Goal: Task Accomplishment & Management: Use online tool/utility

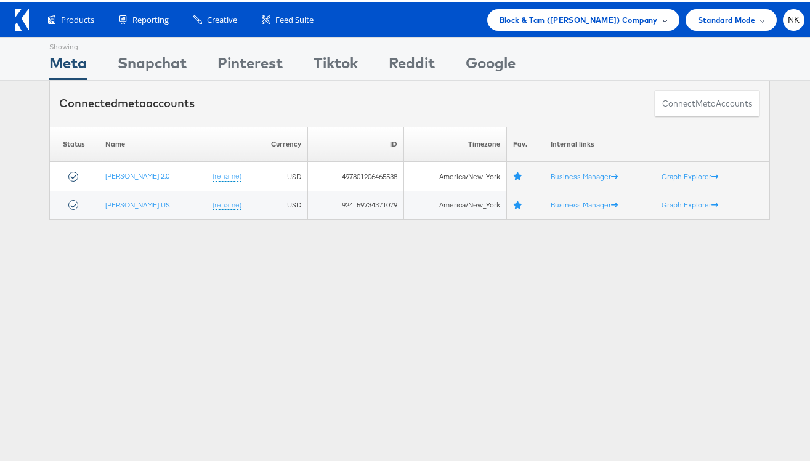
click at [521, 9] on div "Block & Tam ([PERSON_NAME]) Company" at bounding box center [583, 18] width 192 height 22
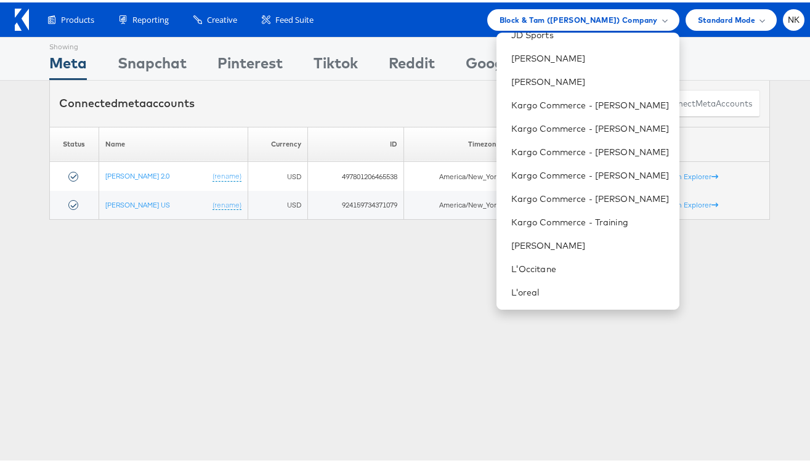
scroll to position [503, 0]
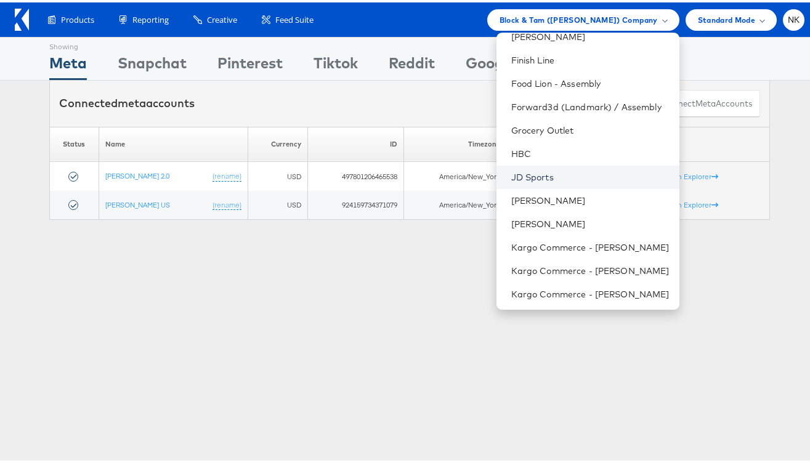
click at [556, 178] on link "JD Sports" at bounding box center [590, 175] width 158 height 12
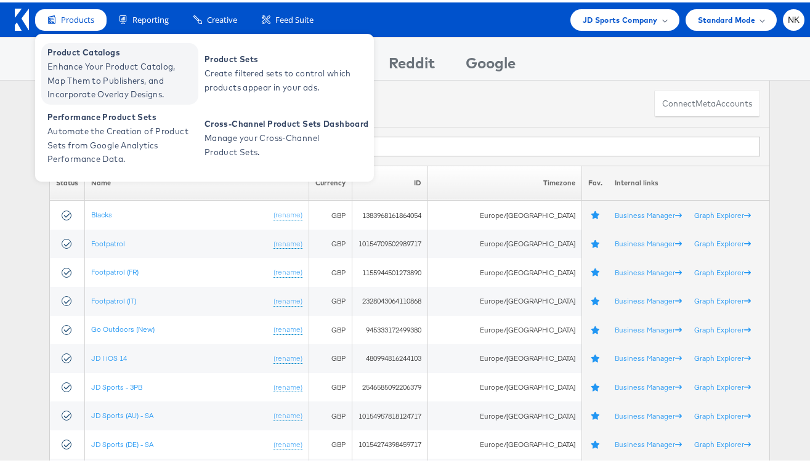
click at [66, 52] on span "Product Catalogs" at bounding box center [121, 50] width 148 height 14
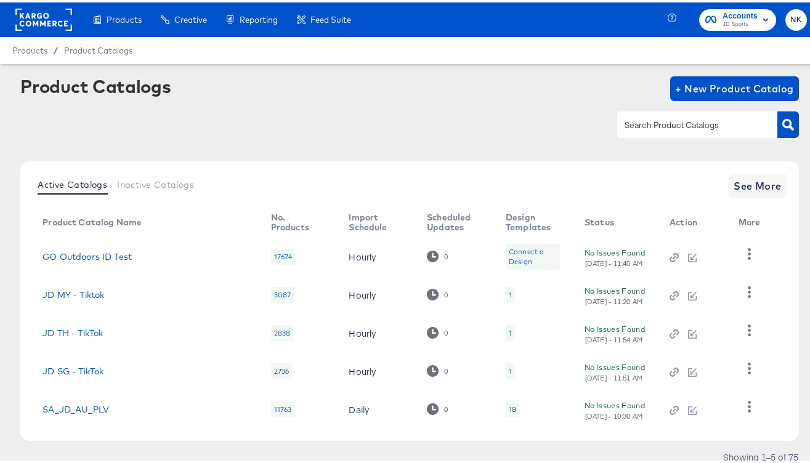
click at [635, 125] on input "text" at bounding box center [687, 123] width 131 height 14
type input "stitcherads - go outdoors"
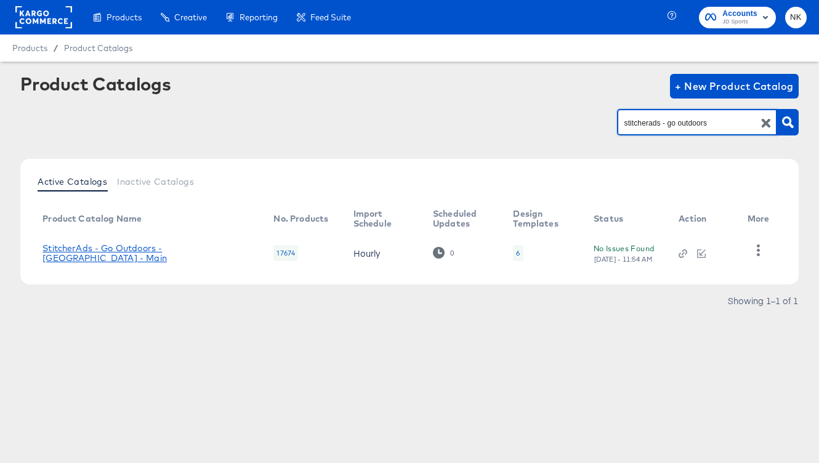
click at [203, 254] on link "StitcherAds - Go Outdoors - UK - Main" at bounding box center [146, 253] width 206 height 20
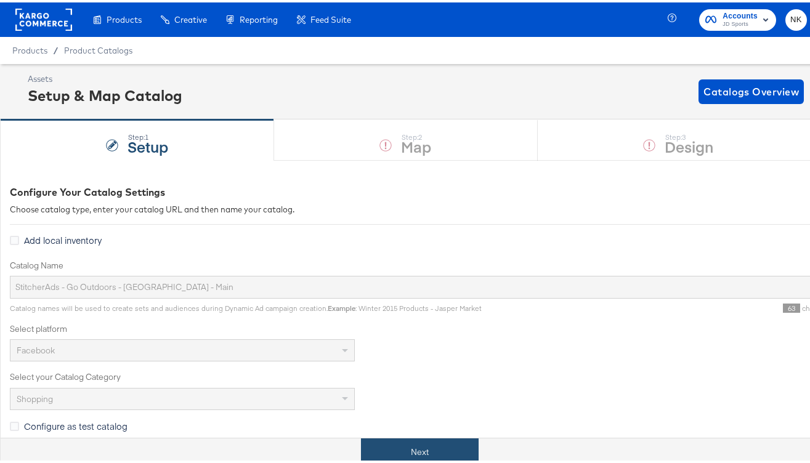
click at [416, 444] on button "Next" at bounding box center [420, 450] width 118 height 28
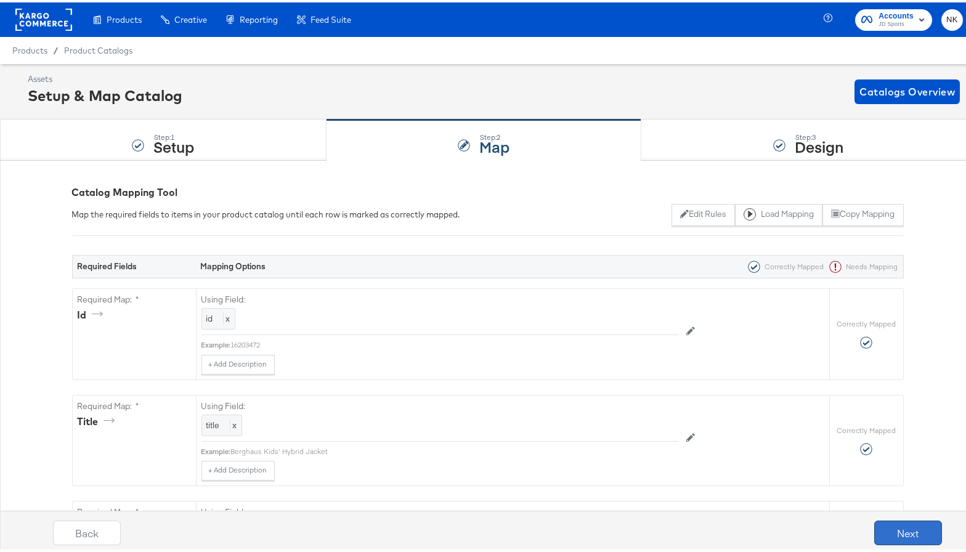
click at [819, 463] on button "Next" at bounding box center [908, 530] width 68 height 25
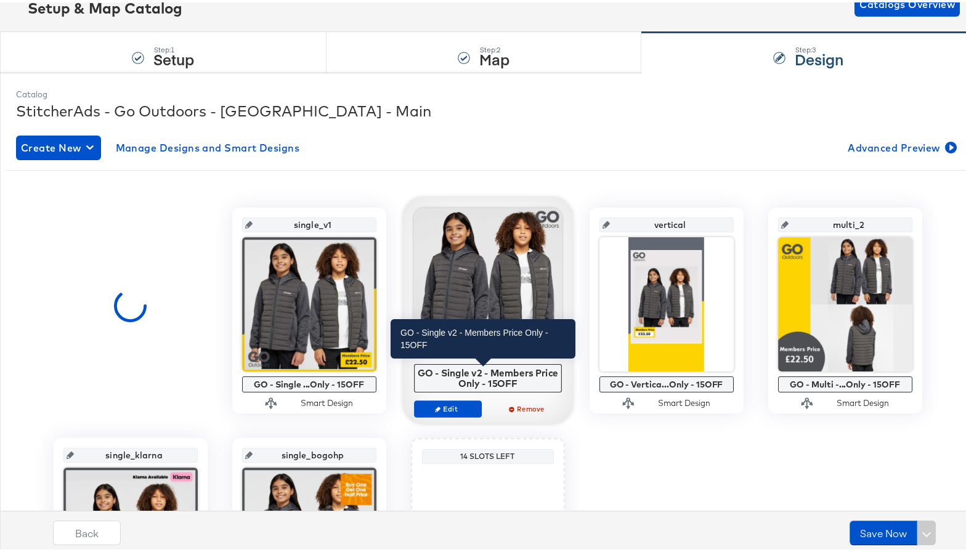
scroll to position [104, 0]
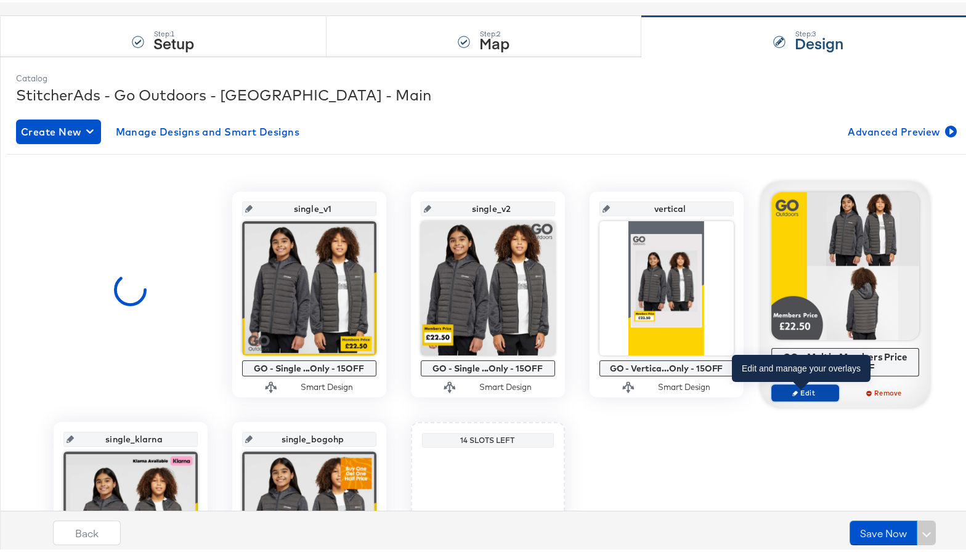
click at [797, 392] on span "Edit" at bounding box center [804, 390] width 57 height 9
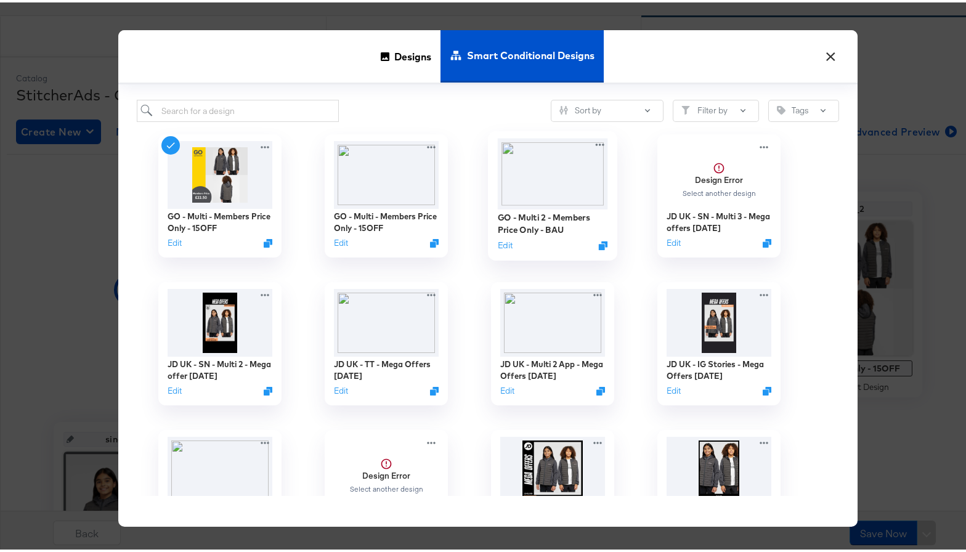
click at [567, 195] on img at bounding box center [552, 171] width 110 height 71
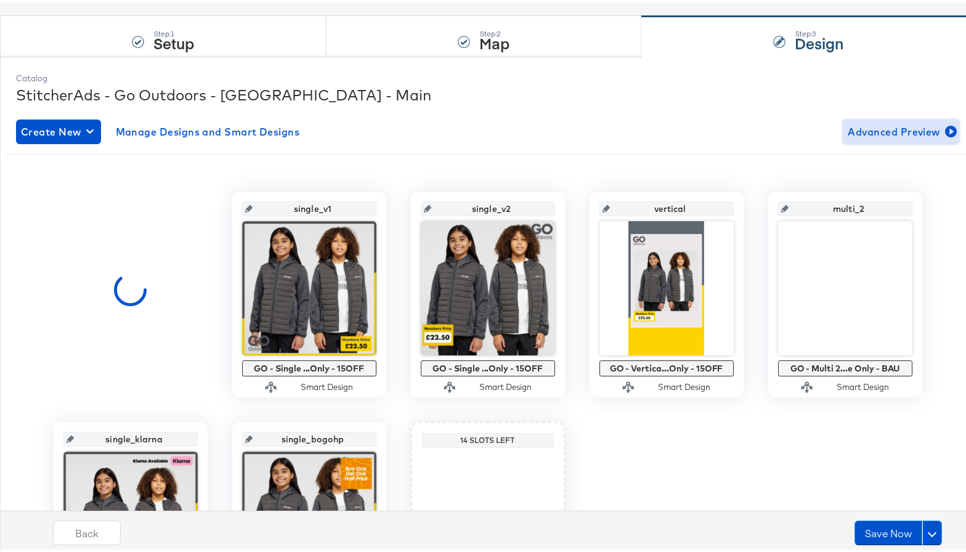
click at [819, 132] on span "Advanced Preview" at bounding box center [901, 129] width 107 height 17
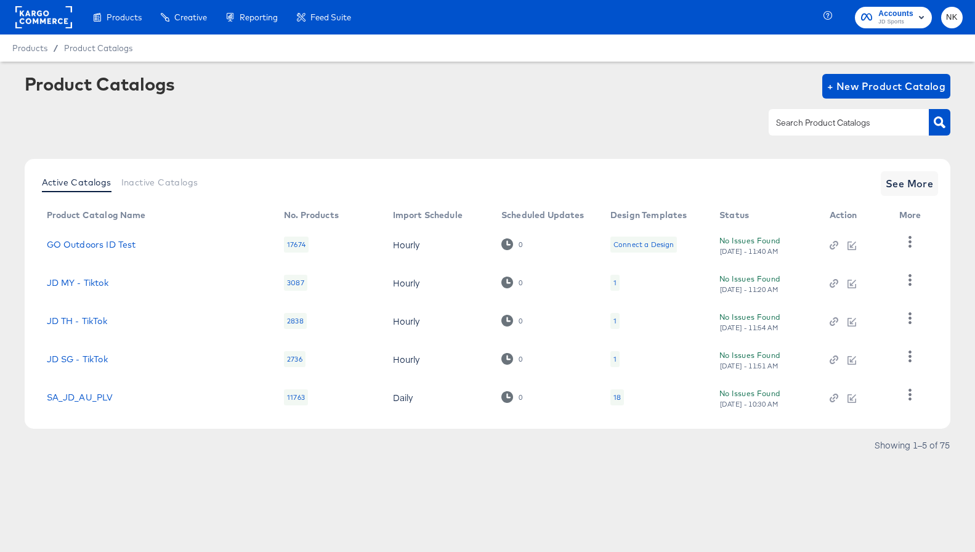
click at [805, 129] on input "text" at bounding box center [839, 123] width 131 height 14
type input "StitcherAds - Go Outdoors"
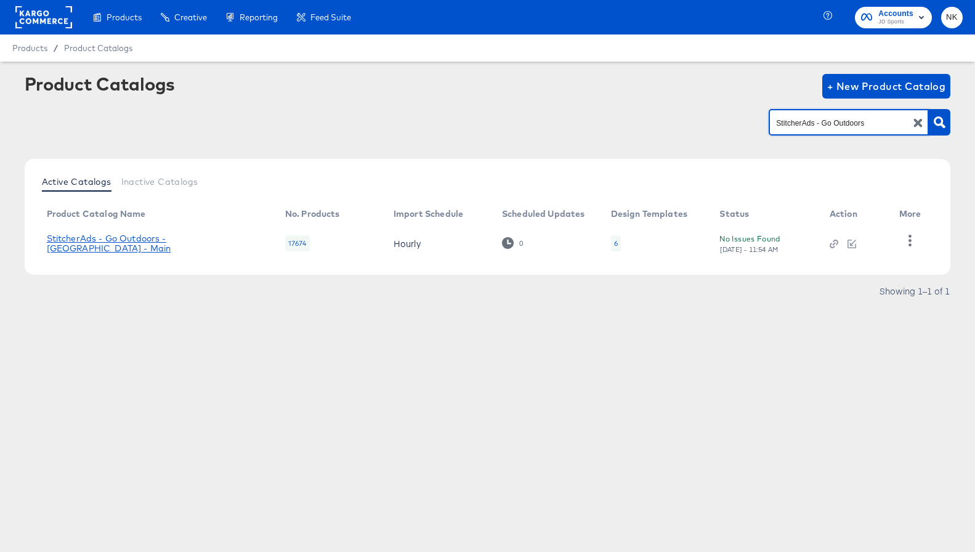
click at [184, 246] on link "StitcherAds - Go Outdoors - UK - Main" at bounding box center [154, 244] width 214 height 20
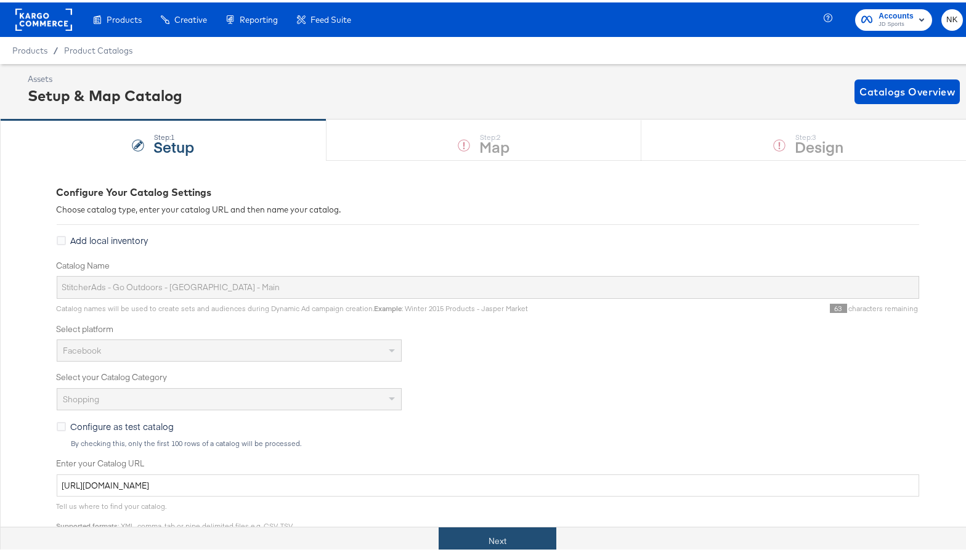
click at [511, 463] on button "Next" at bounding box center [498, 539] width 118 height 28
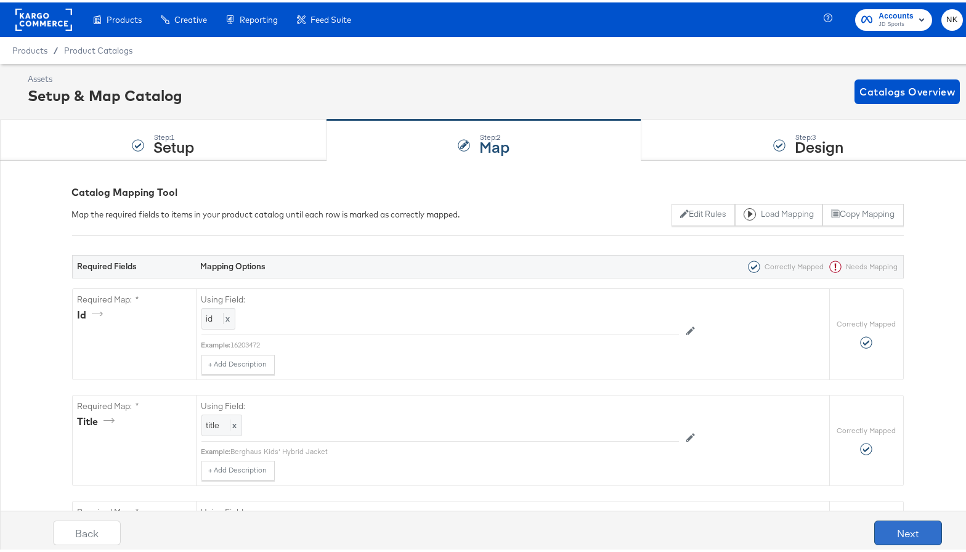
click at [819, 463] on button "Next" at bounding box center [908, 530] width 68 height 25
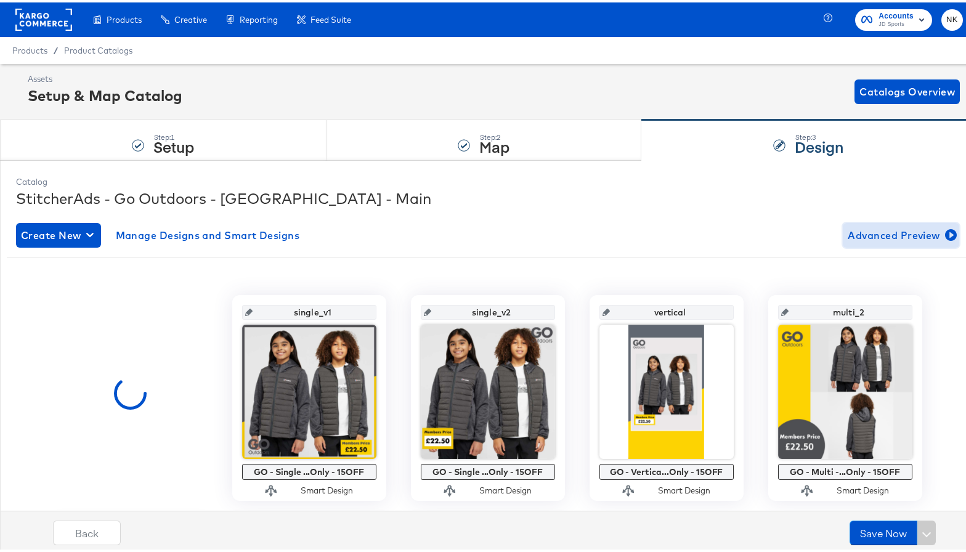
click at [819, 239] on span "Advanced Preview" at bounding box center [901, 232] width 107 height 17
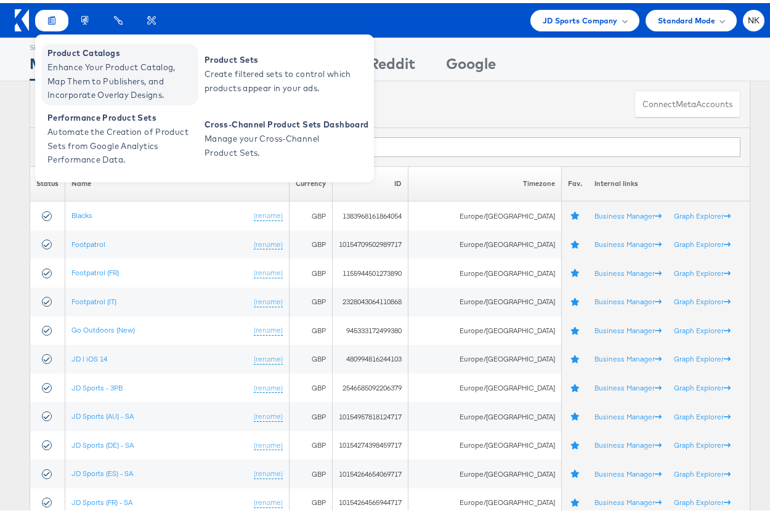
click at [67, 62] on span "Enhance Your Product Catalog, Map Them to Publishers, and Incorporate Overlay D…" at bounding box center [121, 78] width 148 height 42
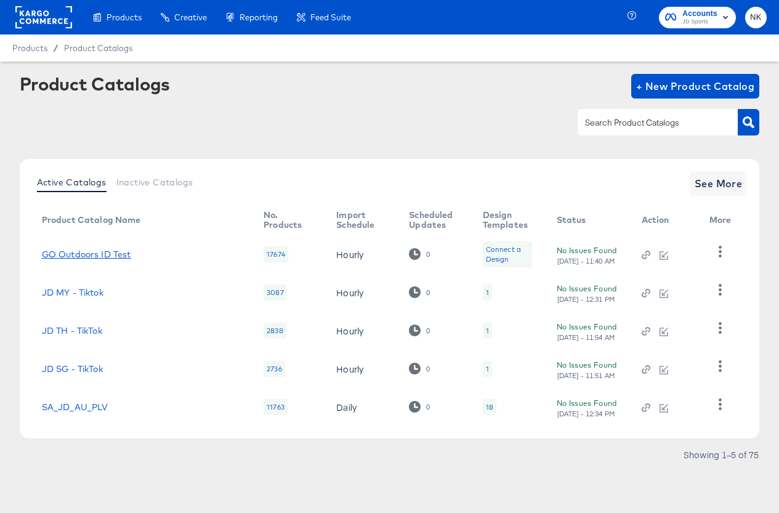
click at [102, 257] on link "GO Outdoors ID Test" at bounding box center [86, 255] width 89 height 10
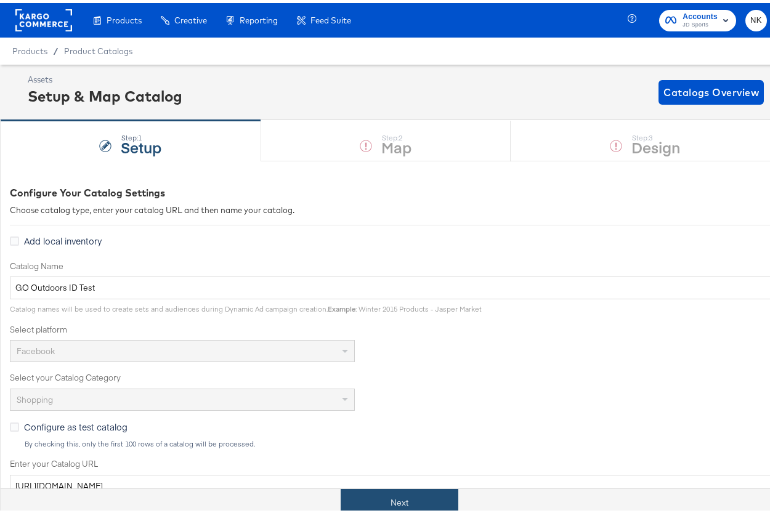
click at [395, 487] on button "Next" at bounding box center [400, 500] width 118 height 28
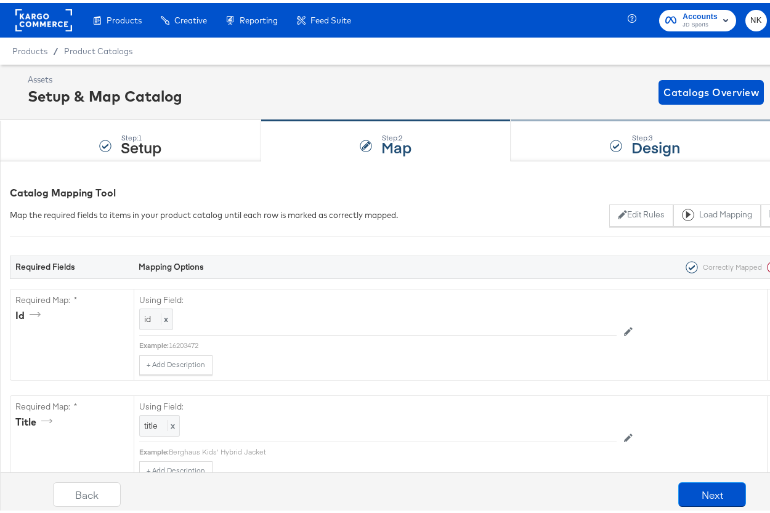
click at [611, 140] on div at bounding box center [616, 143] width 12 height 12
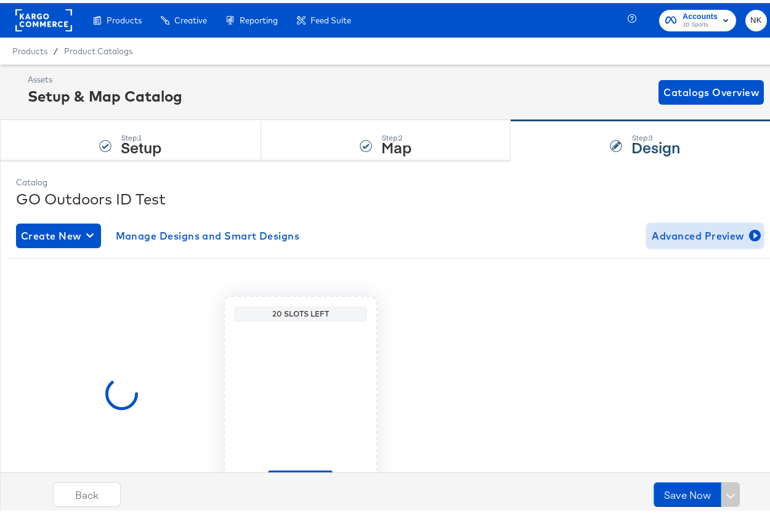
click at [660, 237] on span "Advanced Preview" at bounding box center [705, 232] width 107 height 17
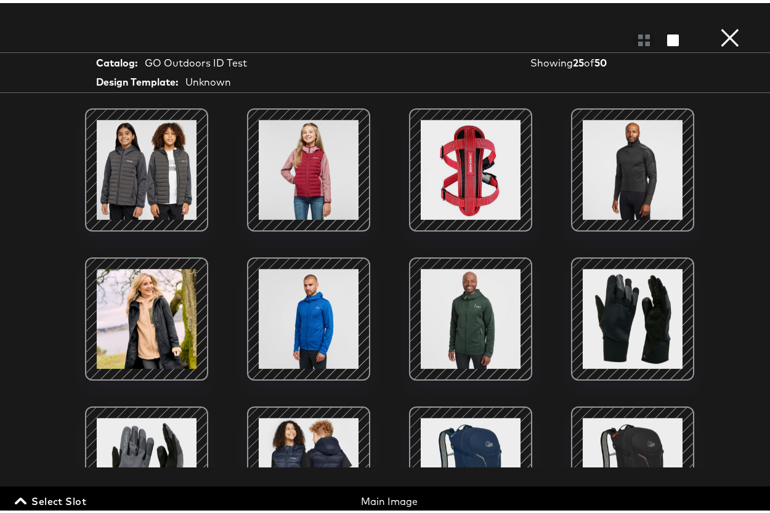
click at [723, 25] on button "×" at bounding box center [730, 12] width 25 height 25
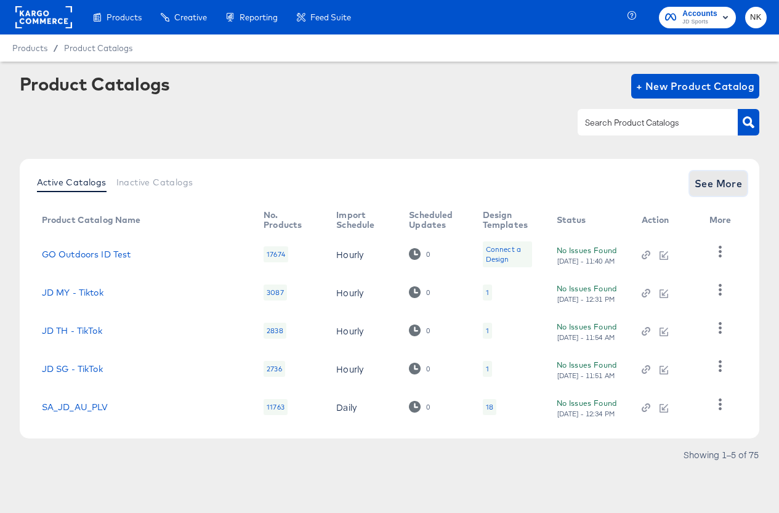
click at [738, 189] on span "See More" at bounding box center [719, 183] width 48 height 17
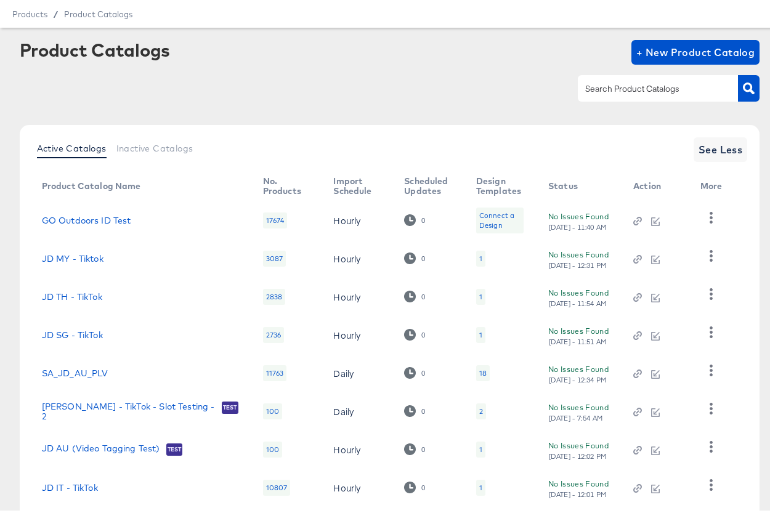
scroll to position [146, 0]
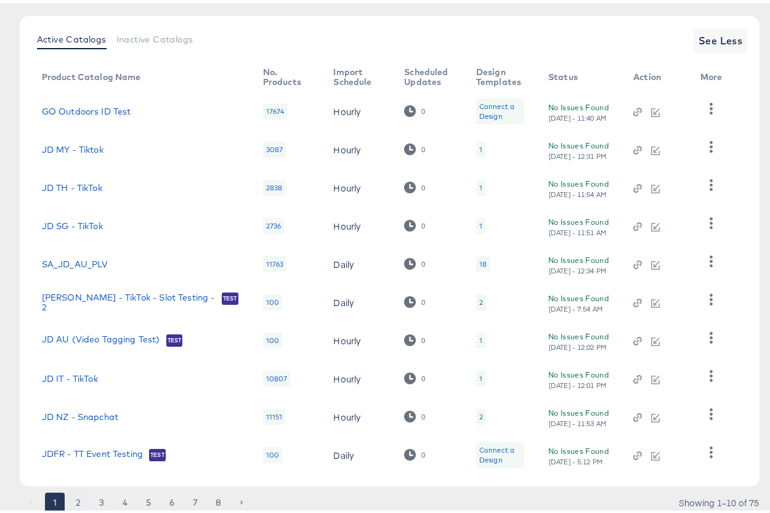
click at [81, 497] on button "2" at bounding box center [78, 500] width 20 height 20
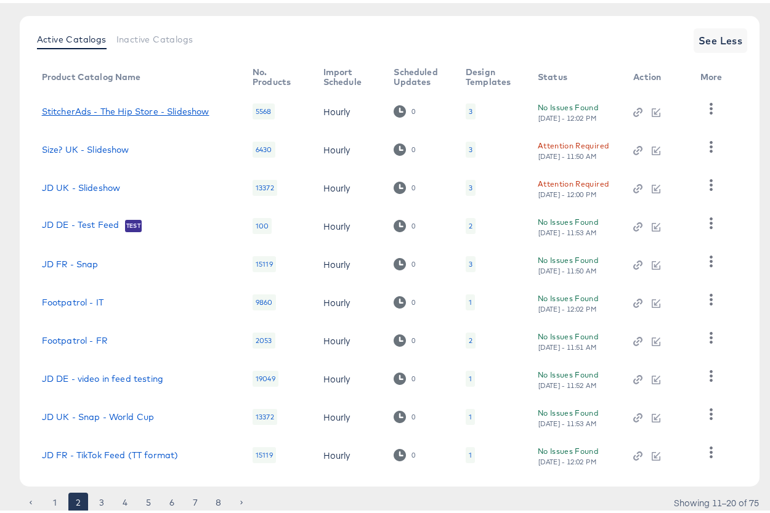
click at [99, 108] on link "StitcherAds - The Hip Store - Slideshow" at bounding box center [126, 109] width 168 height 10
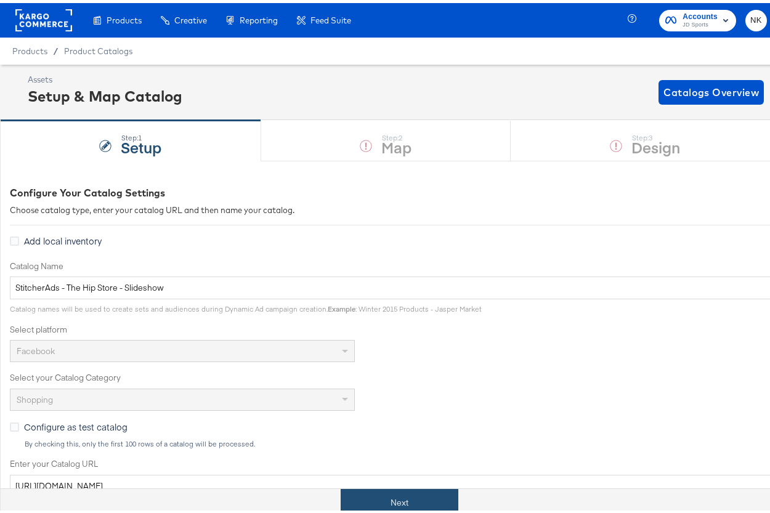
click at [384, 489] on button "Next" at bounding box center [400, 500] width 118 height 28
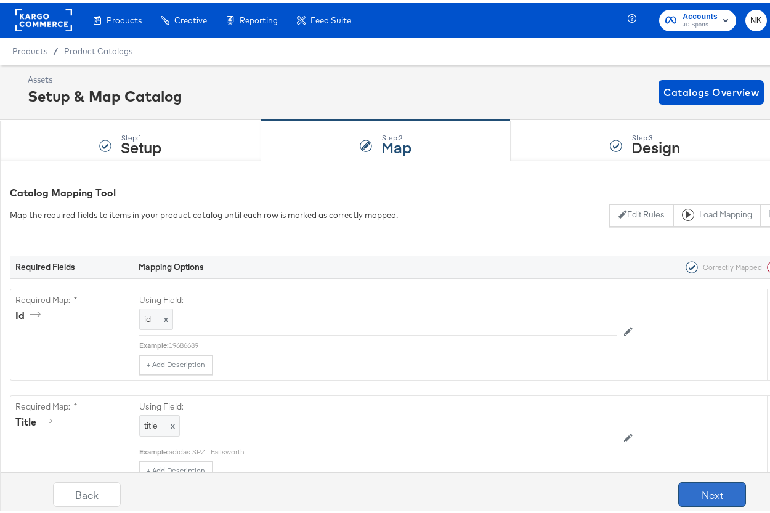
click at [715, 497] on button "Next" at bounding box center [712, 491] width 68 height 25
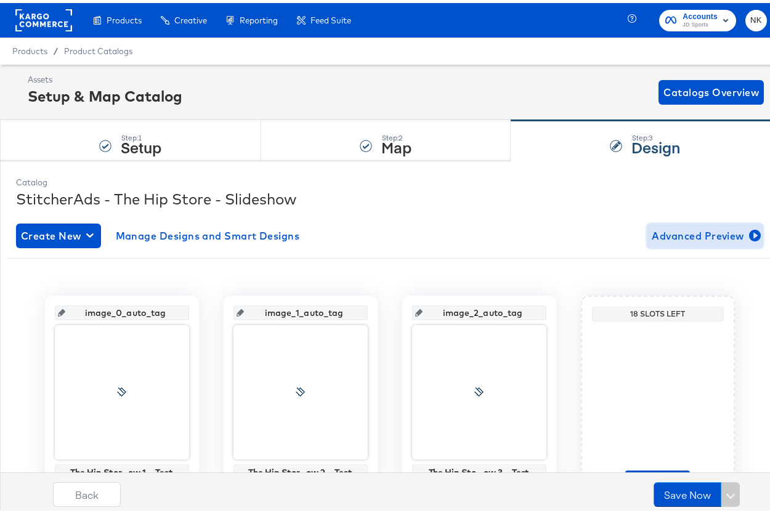
click at [672, 229] on span "Advanced Preview" at bounding box center [705, 232] width 107 height 17
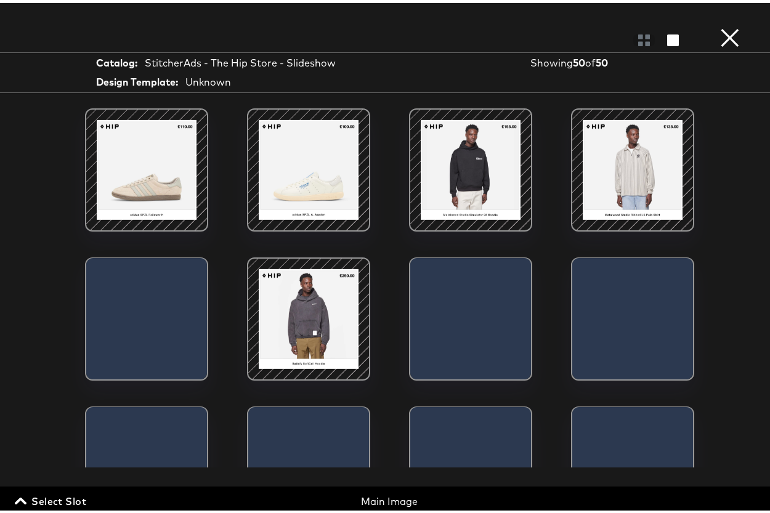
click at [725, 25] on button "×" at bounding box center [730, 12] width 25 height 25
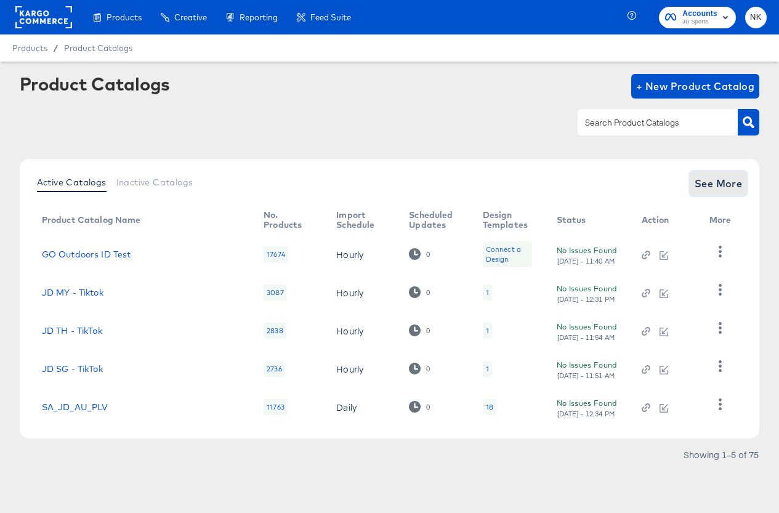
click at [712, 186] on span "See More" at bounding box center [719, 183] width 48 height 17
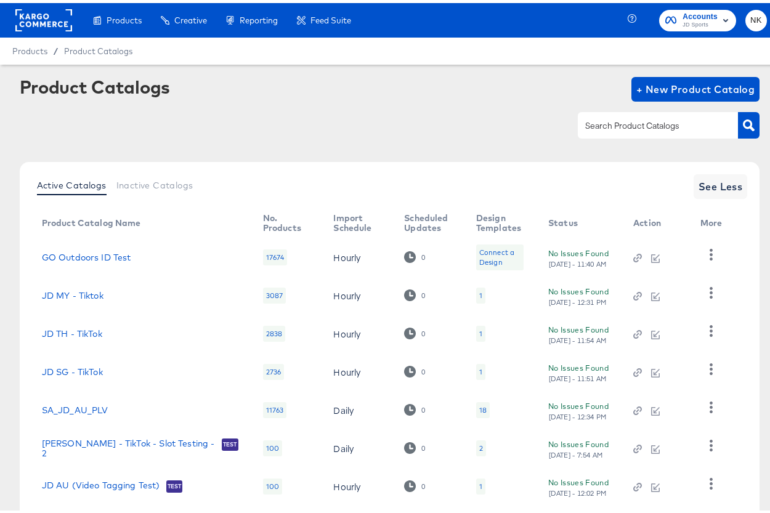
scroll to position [185, 0]
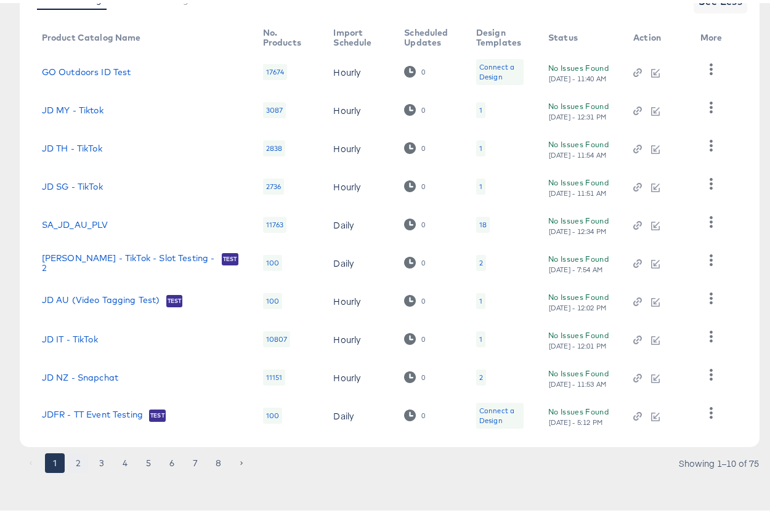
click at [79, 466] on button "2" at bounding box center [78, 460] width 20 height 20
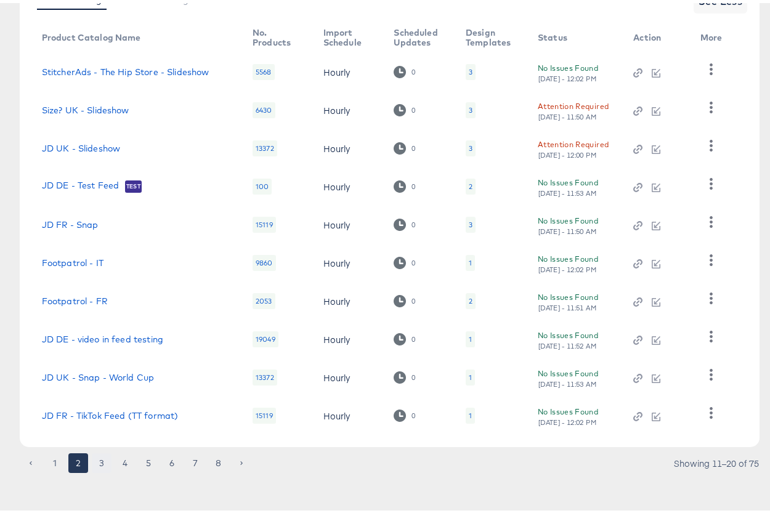
click at [102, 468] on button "3" at bounding box center [102, 460] width 20 height 20
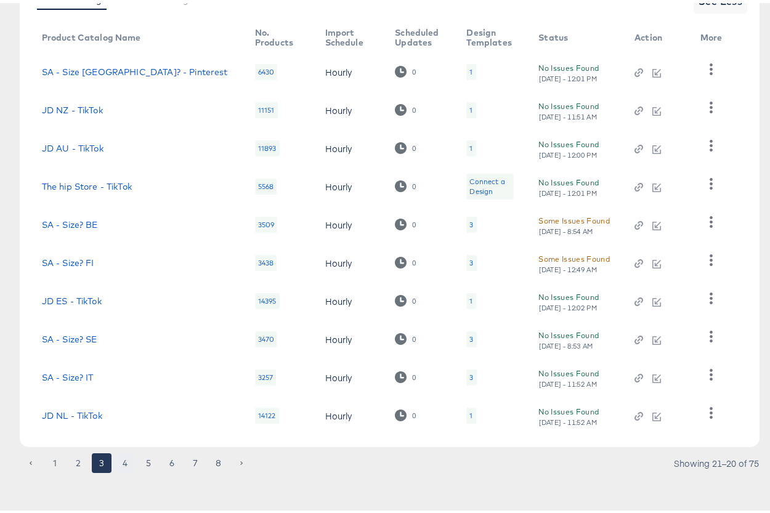
click at [130, 458] on button "4" at bounding box center [125, 460] width 20 height 20
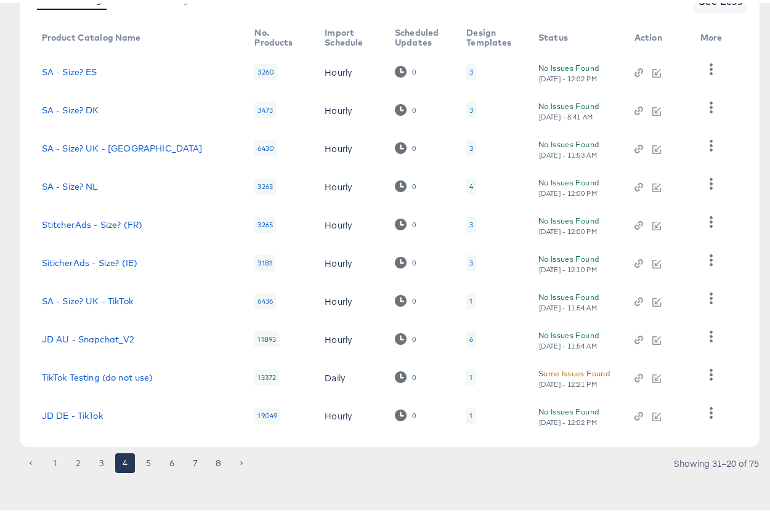
scroll to position [178, 0]
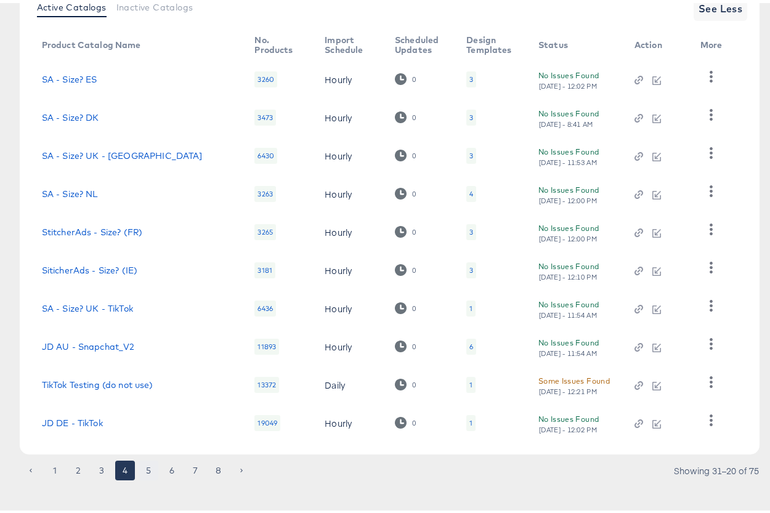
click at [145, 471] on button "5" at bounding box center [149, 468] width 20 height 20
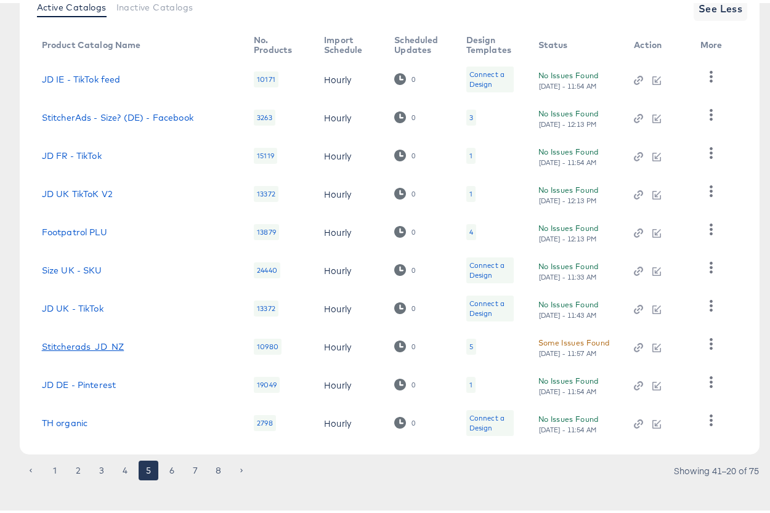
click at [100, 348] on link "Stitcherads_JD_NZ" at bounding box center [83, 344] width 83 height 10
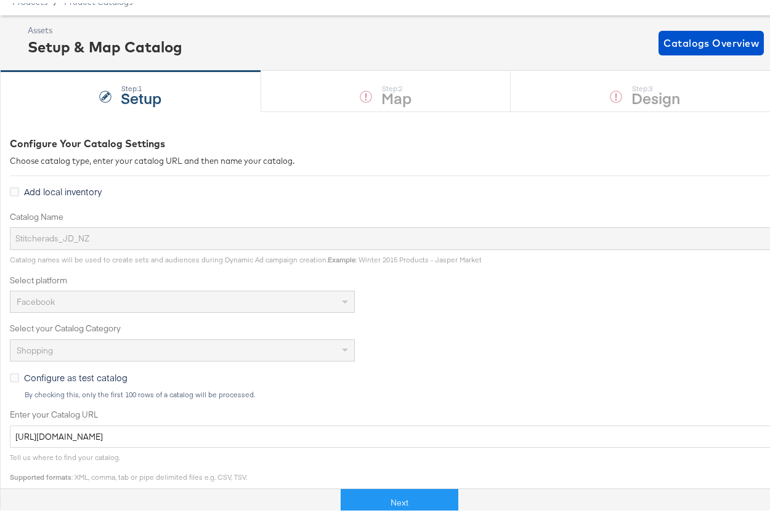
scroll to position [105, 0]
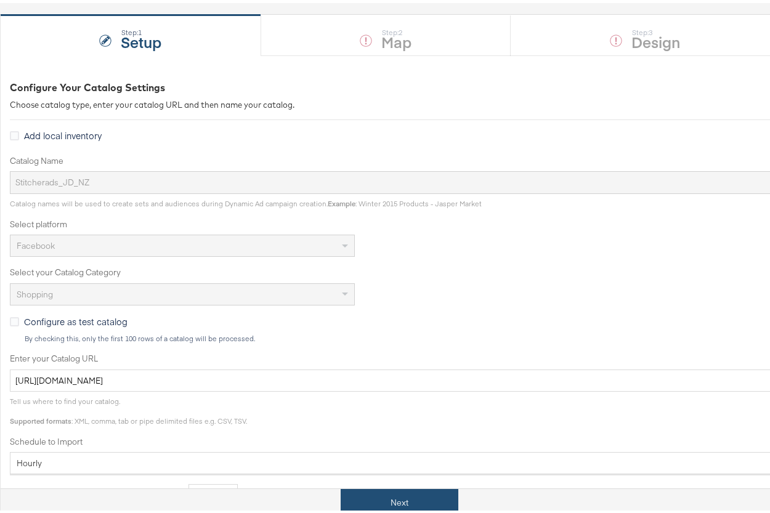
click at [359, 487] on button "Next" at bounding box center [400, 500] width 118 height 28
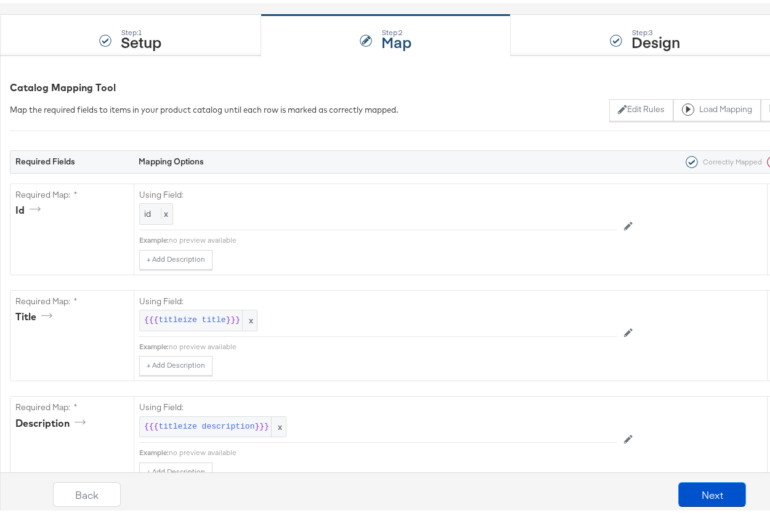
scroll to position [0, 0]
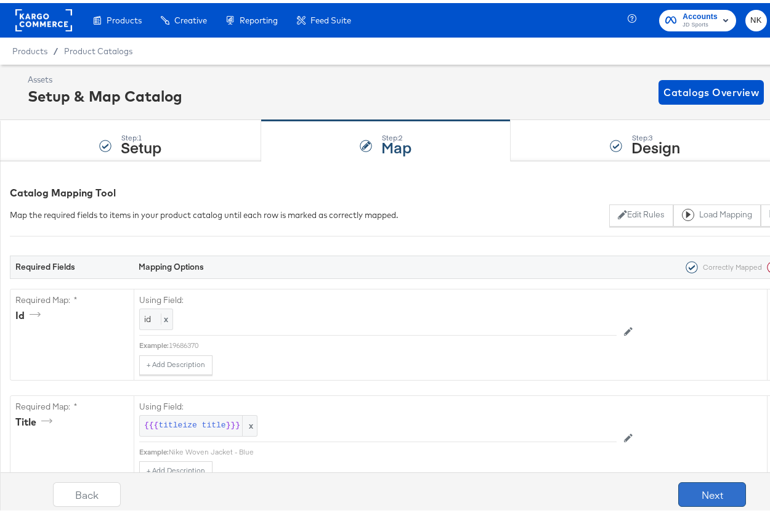
click at [694, 486] on button "Next" at bounding box center [712, 491] width 68 height 25
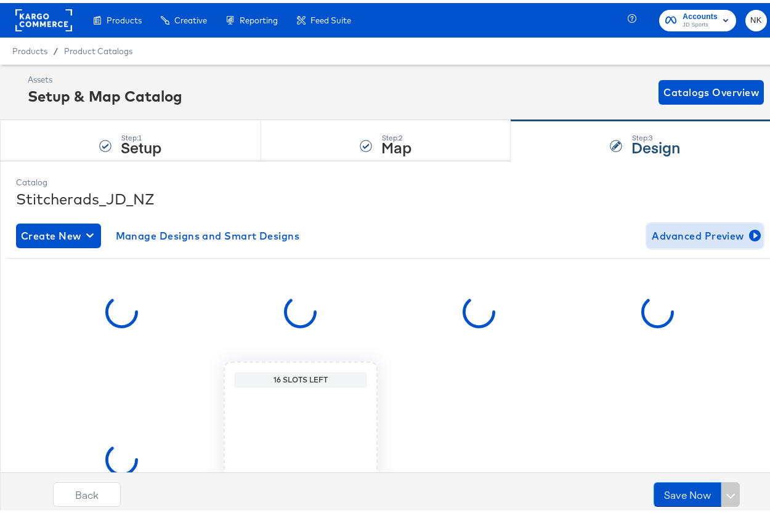
click at [651, 242] on button "Advanced Preview" at bounding box center [705, 233] width 116 height 25
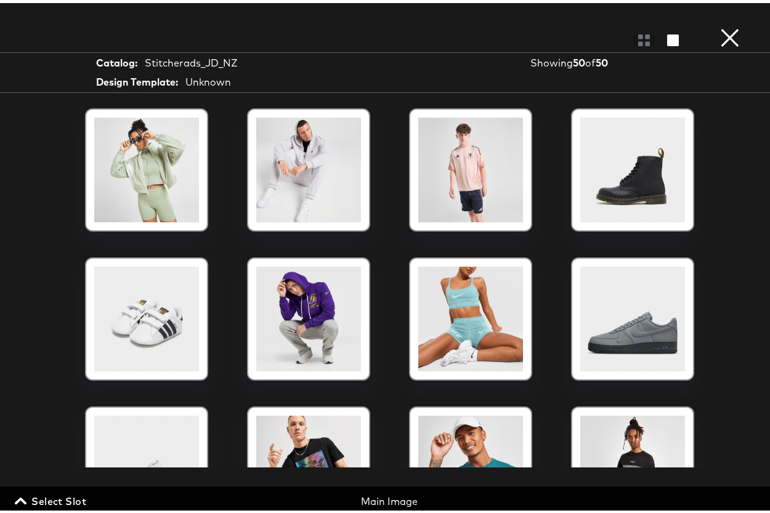
click at [718, 25] on button "×" at bounding box center [730, 12] width 25 height 25
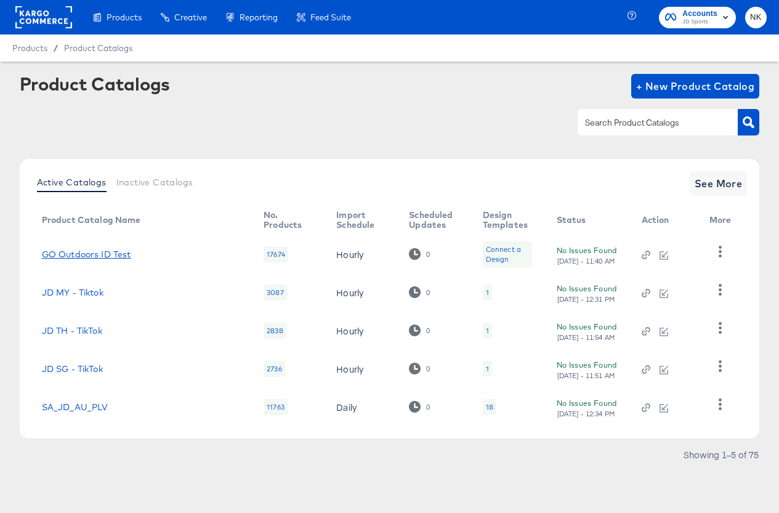
click at [121, 253] on link "GO Outdoors ID Test" at bounding box center [86, 255] width 89 height 10
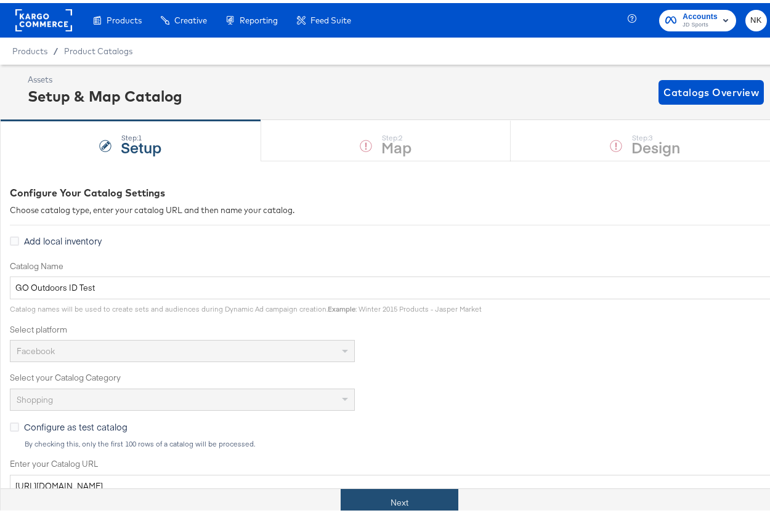
click at [403, 502] on button "Next" at bounding box center [400, 500] width 118 height 28
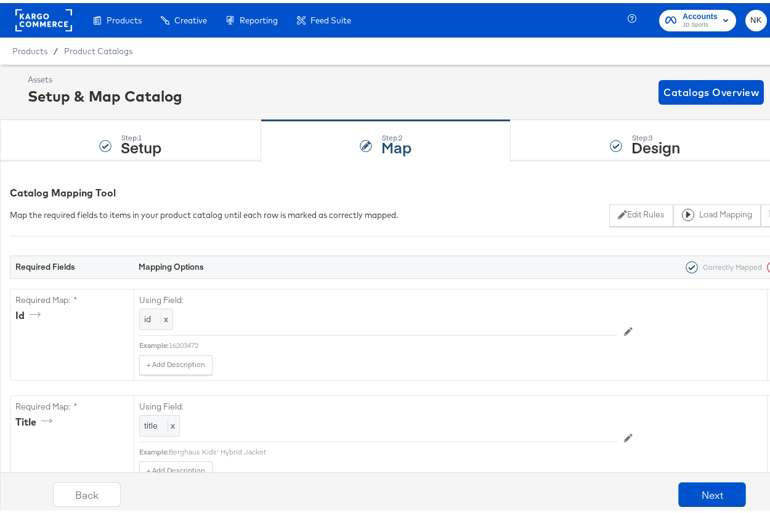
click at [667, 490] on div "Back Next" at bounding box center [400, 496] width 792 height 46
click at [678, 490] on button "Next" at bounding box center [712, 491] width 68 height 25
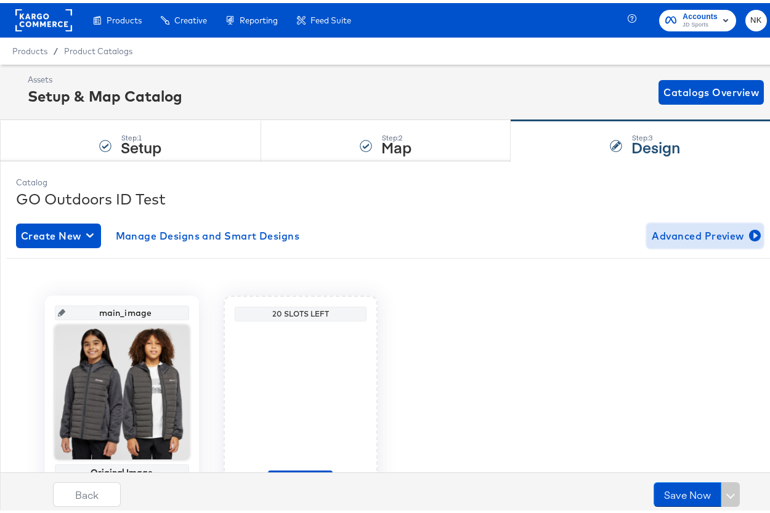
click at [671, 235] on span "Advanced Preview" at bounding box center [705, 232] width 107 height 17
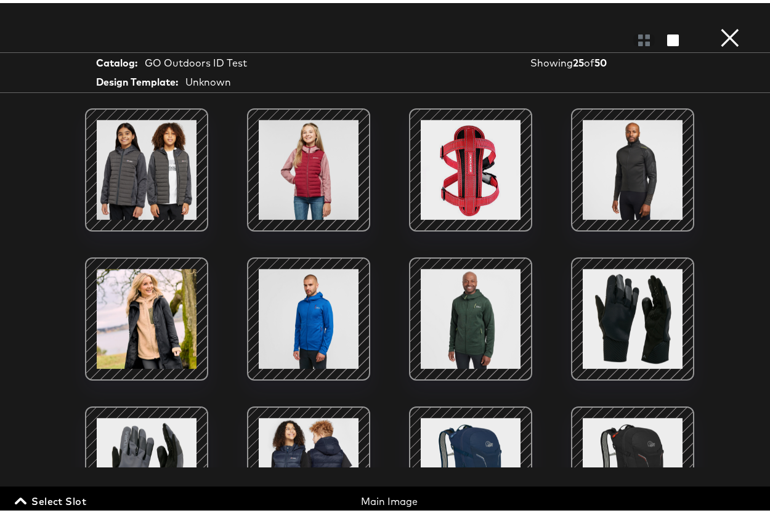
click at [718, 25] on button "×" at bounding box center [730, 12] width 25 height 25
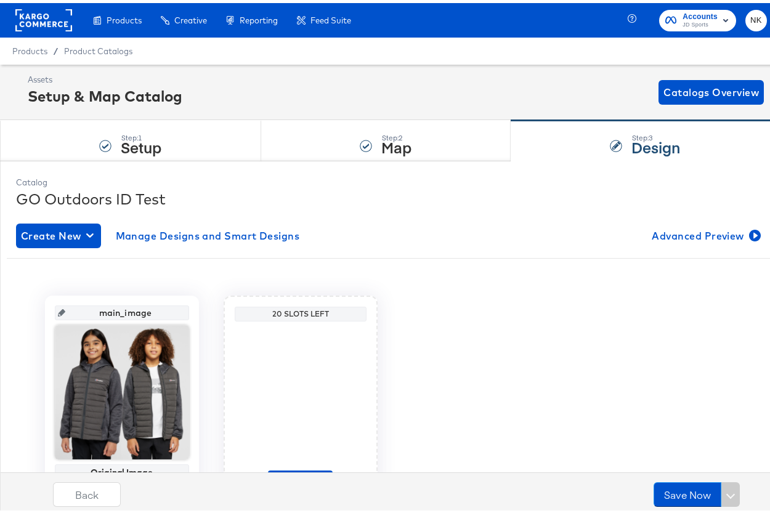
click at [17, 7] on rect at bounding box center [43, 17] width 57 height 22
click at [18, 7] on rect at bounding box center [43, 17] width 57 height 22
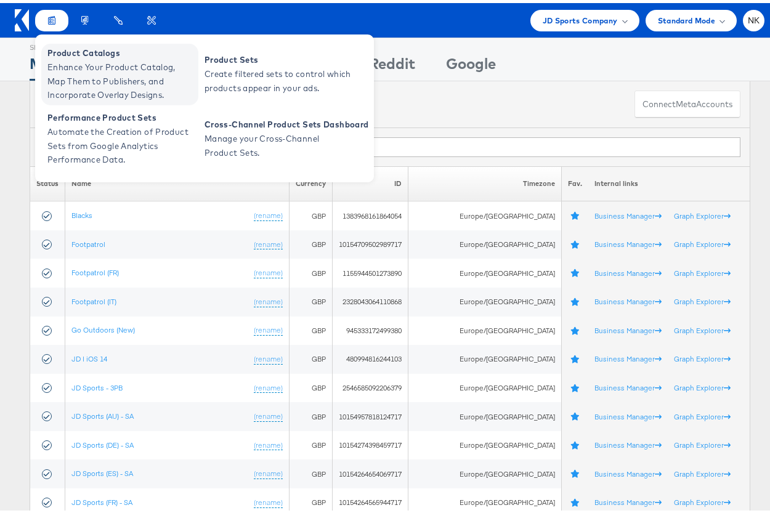
click at [55, 63] on span "Enhance Your Product Catalog, Map Them to Publishers, and Incorporate Overlay D…" at bounding box center [121, 78] width 148 height 42
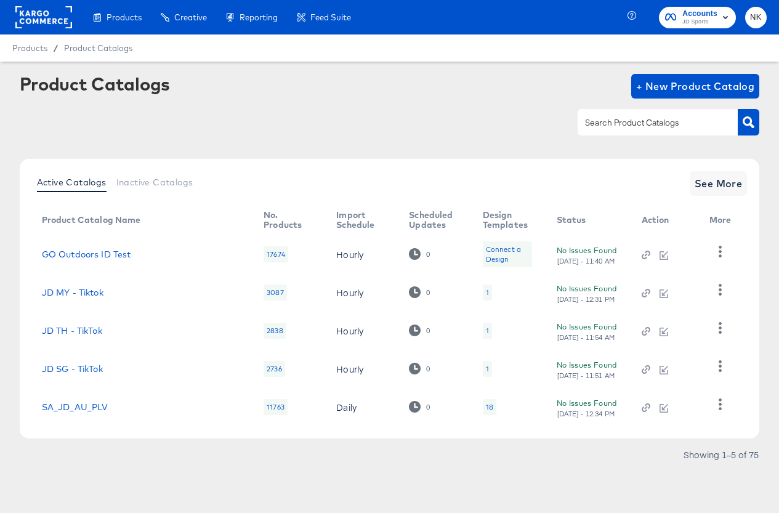
click at [633, 123] on input "text" at bounding box center [648, 123] width 131 height 14
type input "go outdoors"
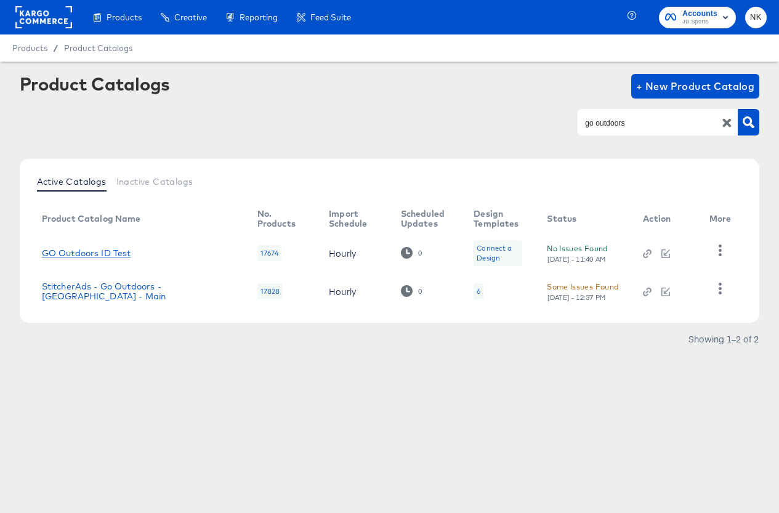
click at [129, 248] on link "GO Outdoors ID Test" at bounding box center [86, 253] width 89 height 10
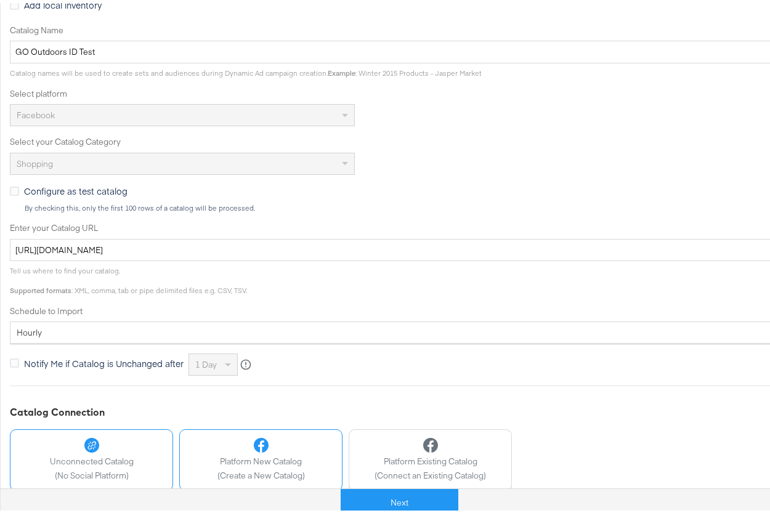
scroll to position [228, 0]
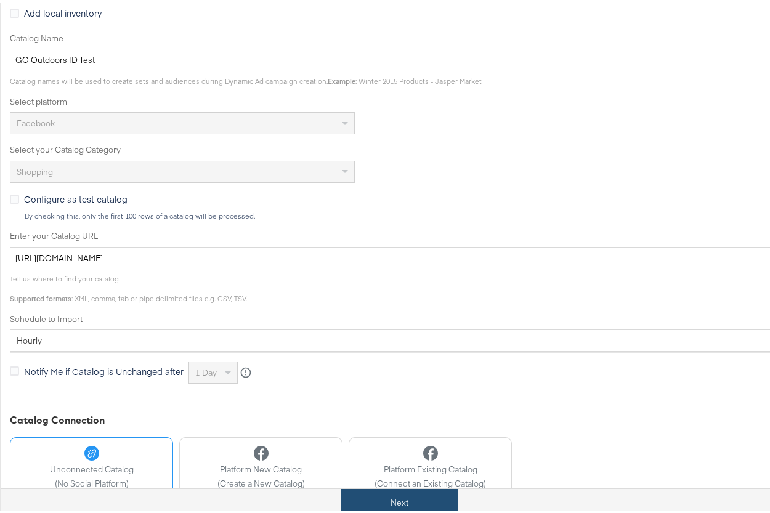
click at [392, 508] on button "Next" at bounding box center [400, 500] width 118 height 28
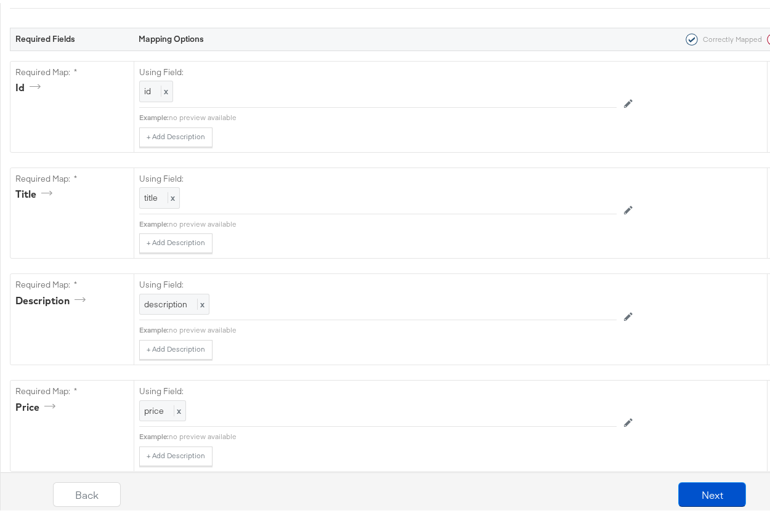
scroll to position [0, 0]
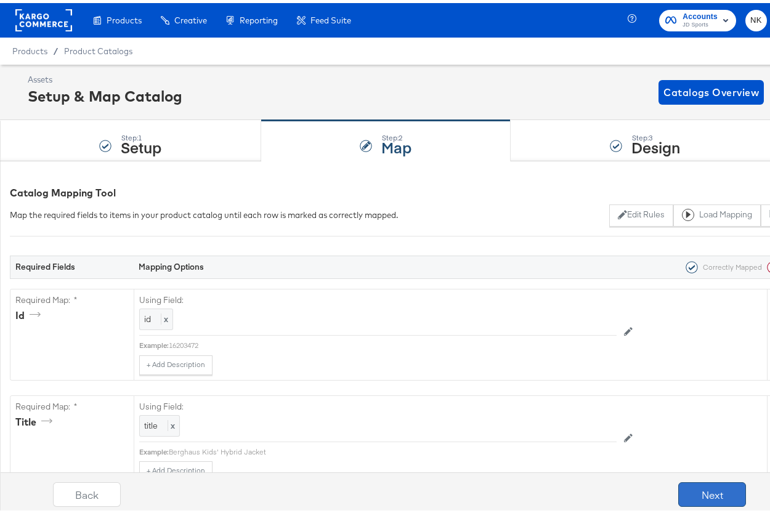
click at [716, 493] on button "Next" at bounding box center [712, 491] width 68 height 25
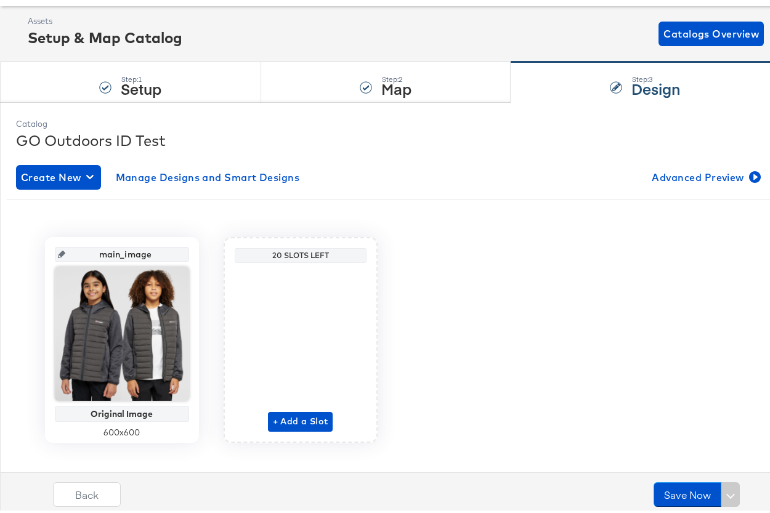
scroll to position [51, 0]
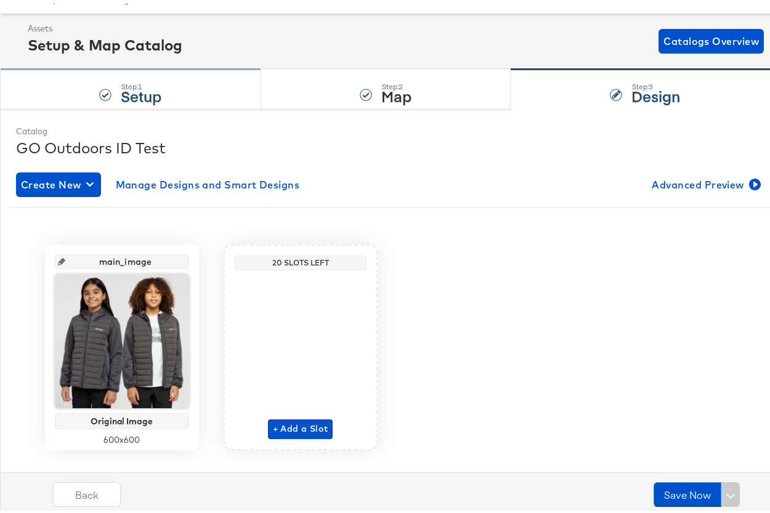
click at [157, 83] on strong "Setup" at bounding box center [141, 93] width 41 height 20
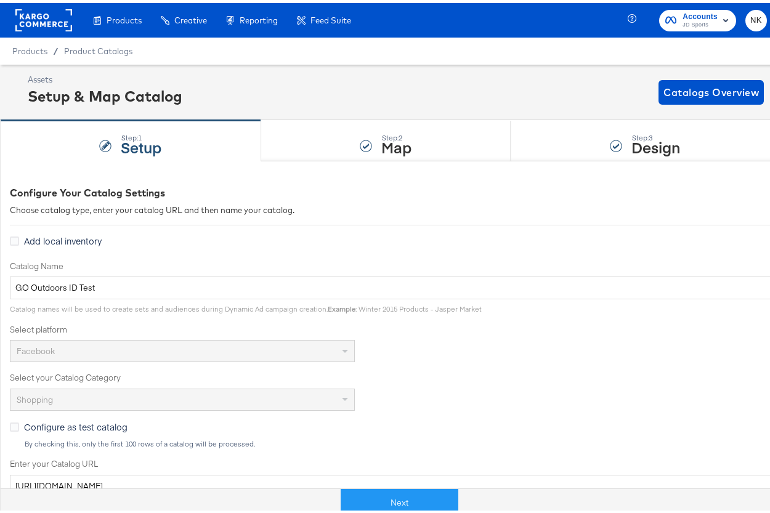
click at [53, 23] on rect at bounding box center [43, 17] width 57 height 22
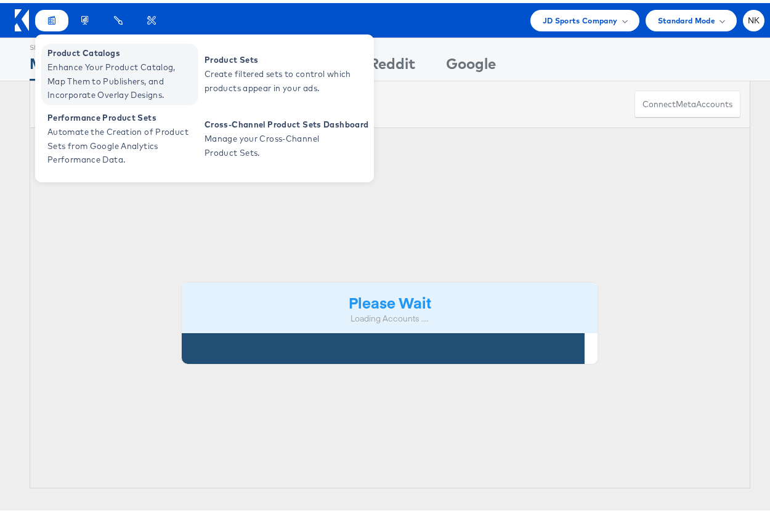
click at [78, 65] on span "Enhance Your Product Catalog, Map Them to Publishers, and Incorporate Overlay D…" at bounding box center [121, 78] width 148 height 42
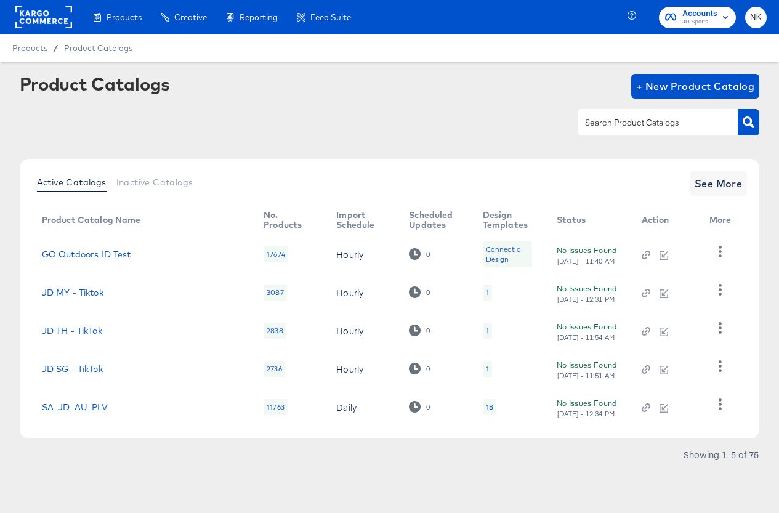
click at [670, 122] on input "text" at bounding box center [648, 123] width 131 height 14
type input "s"
type input "StitcherAds - Go Outdoors"
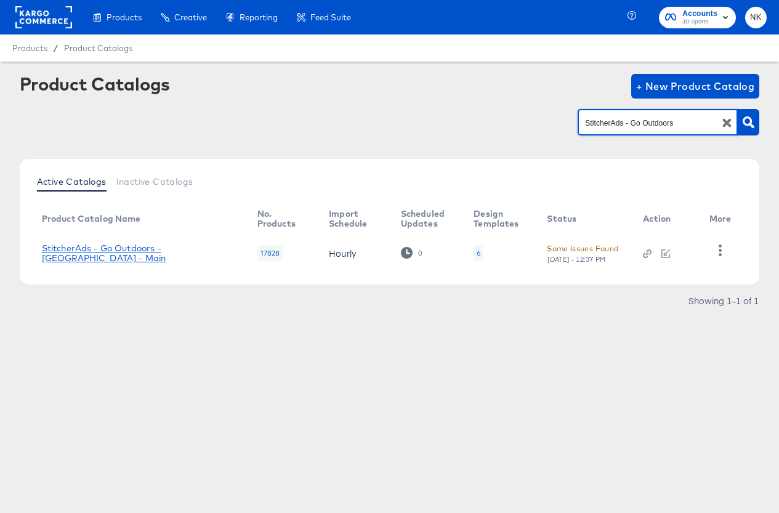
click at [126, 253] on link "StitcherAds - Go Outdoors - [GEOGRAPHIC_DATA] - Main" at bounding box center [137, 253] width 191 height 20
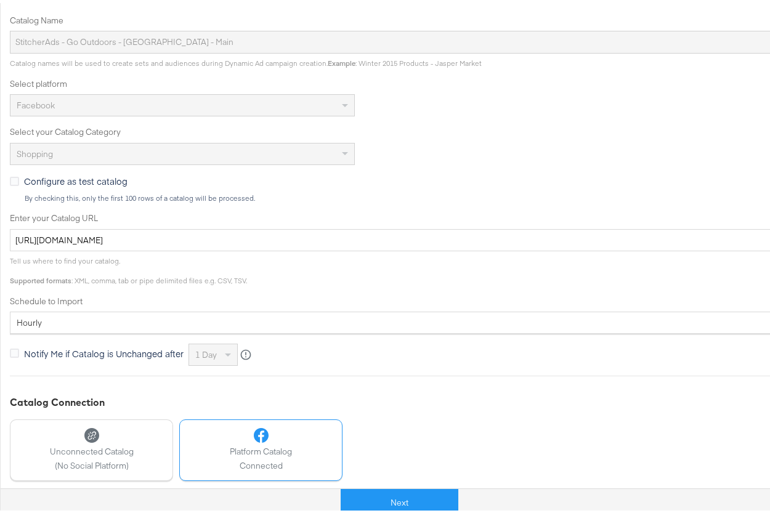
scroll to position [351, 0]
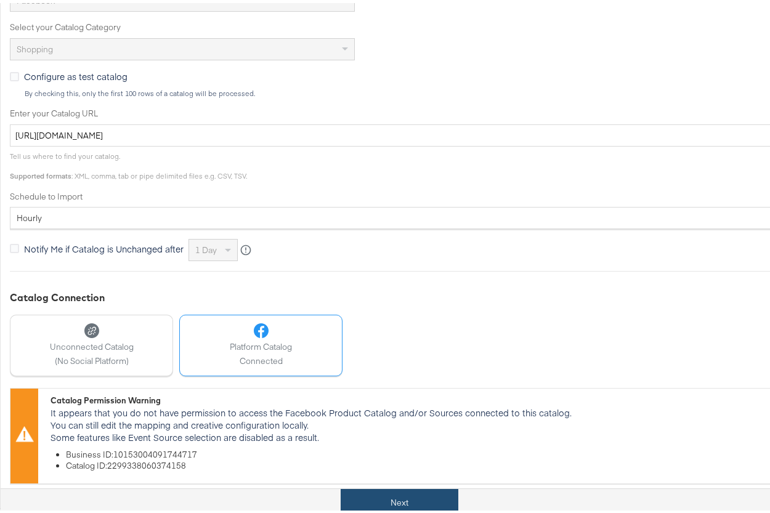
click at [383, 497] on button "Next" at bounding box center [400, 500] width 118 height 28
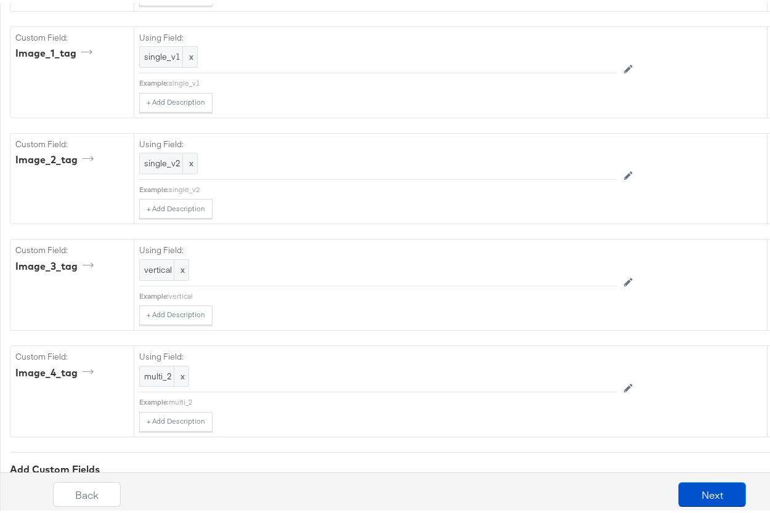
scroll to position [2601, 0]
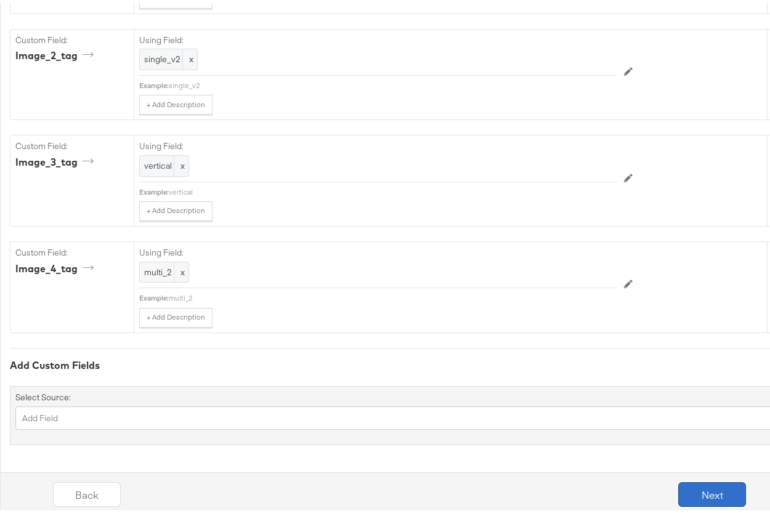
click at [681, 494] on button "Next" at bounding box center [712, 491] width 68 height 25
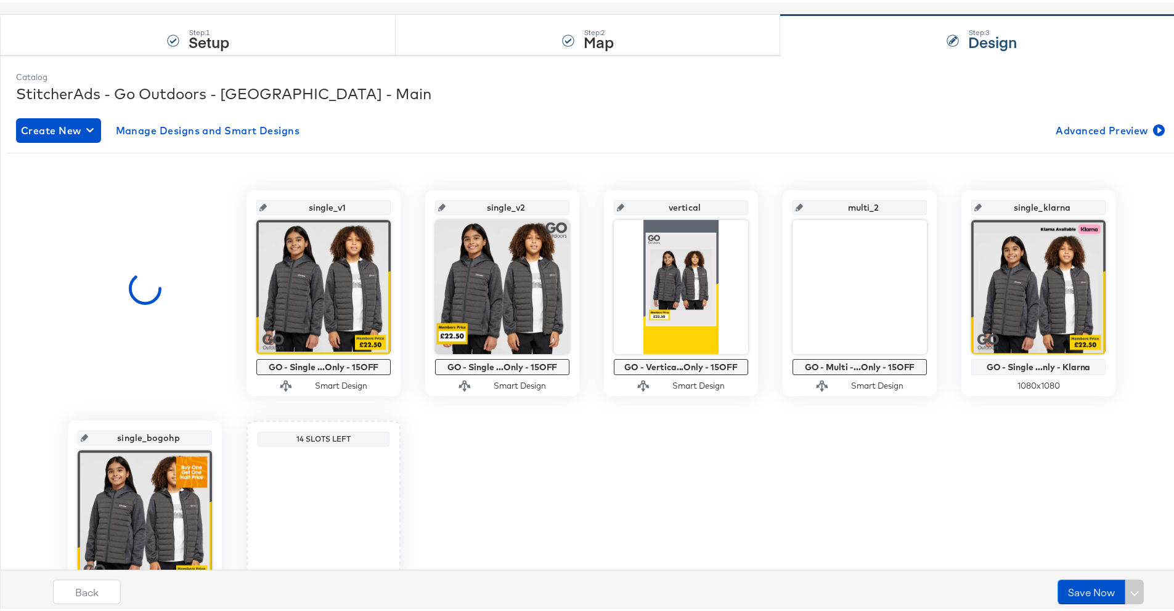
scroll to position [113, 0]
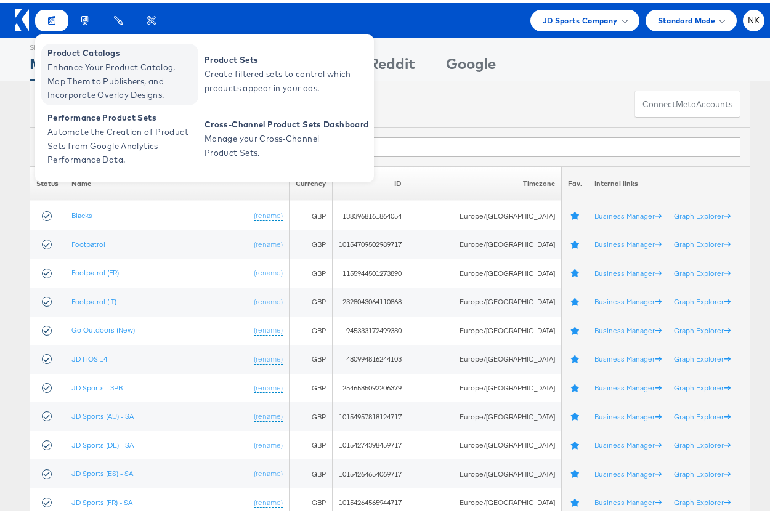
click at [60, 54] on span "Product Catalogs" at bounding box center [121, 50] width 148 height 14
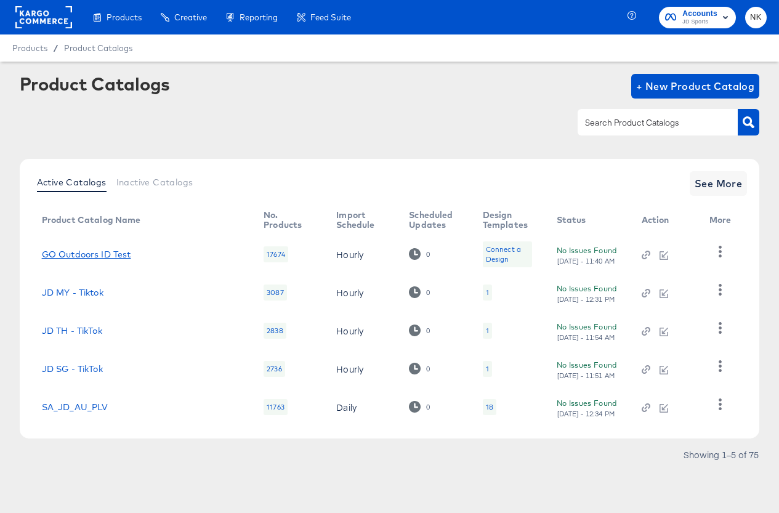
click at [106, 251] on link "GO Outdoors ID Test" at bounding box center [86, 255] width 89 height 10
click at [706, 184] on span "See More" at bounding box center [719, 183] width 48 height 17
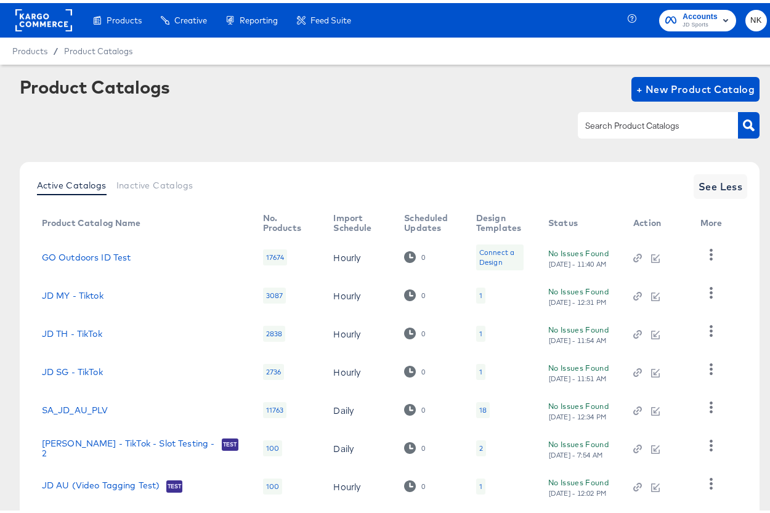
scroll to position [185, 0]
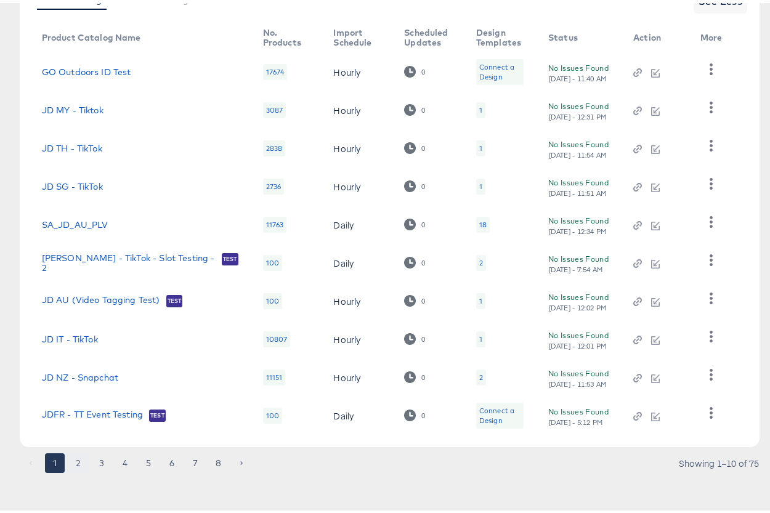
click at [78, 463] on button "2" at bounding box center [78, 460] width 20 height 20
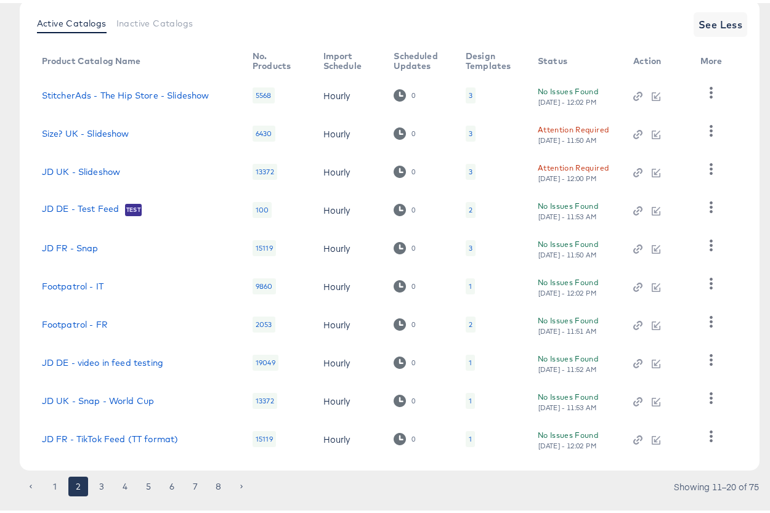
scroll to position [177, 0]
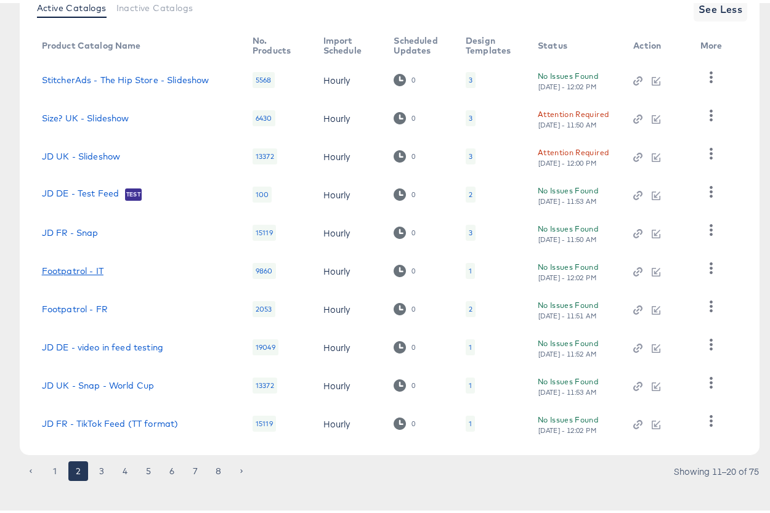
click at [75, 268] on link "Footpatrol - IT" at bounding box center [73, 268] width 62 height 10
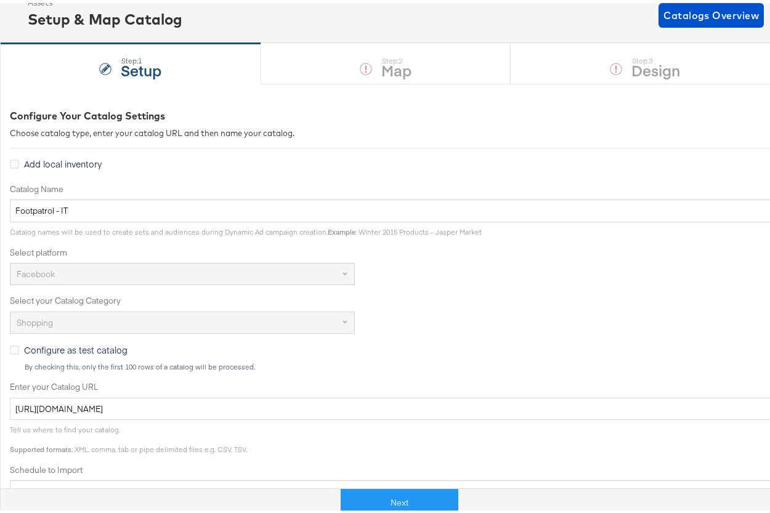
scroll to position [85, 0]
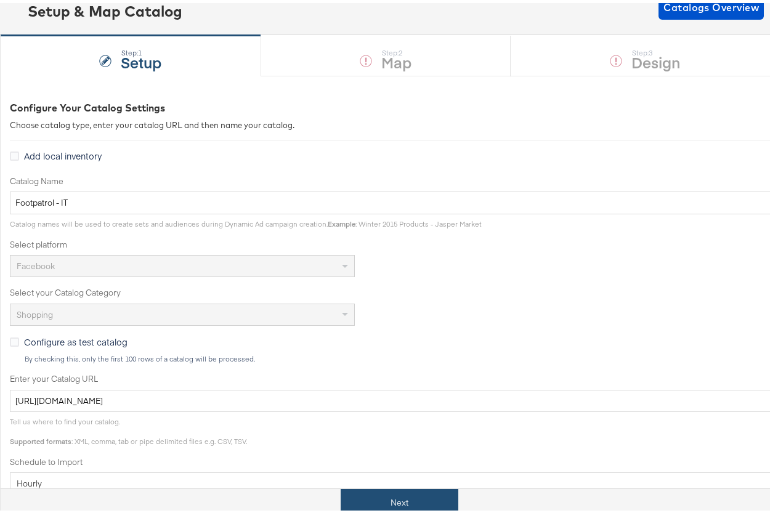
click at [393, 507] on button "Next" at bounding box center [400, 500] width 118 height 28
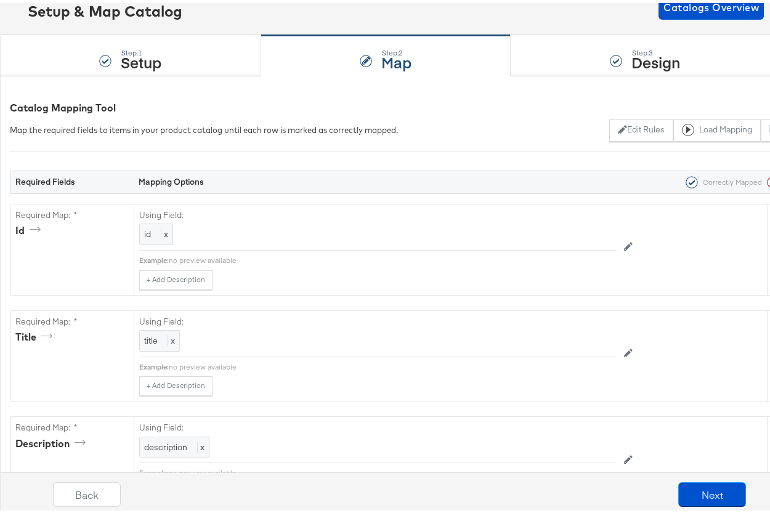
scroll to position [0, 0]
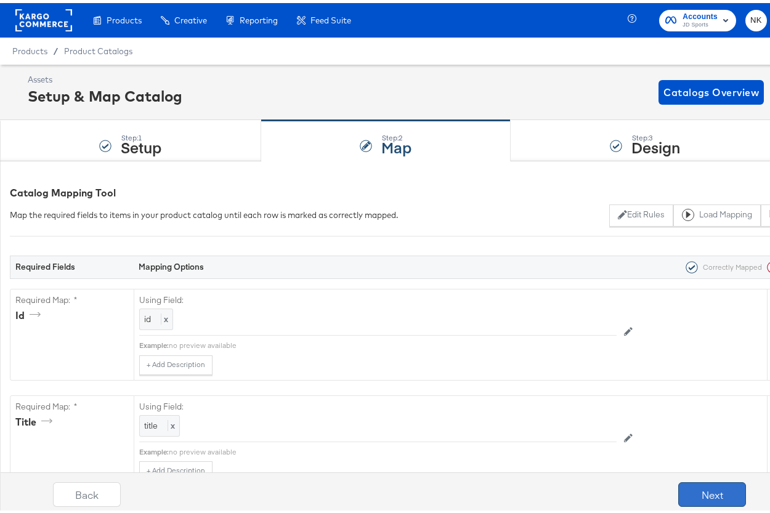
click at [684, 494] on button "Next" at bounding box center [712, 491] width 68 height 25
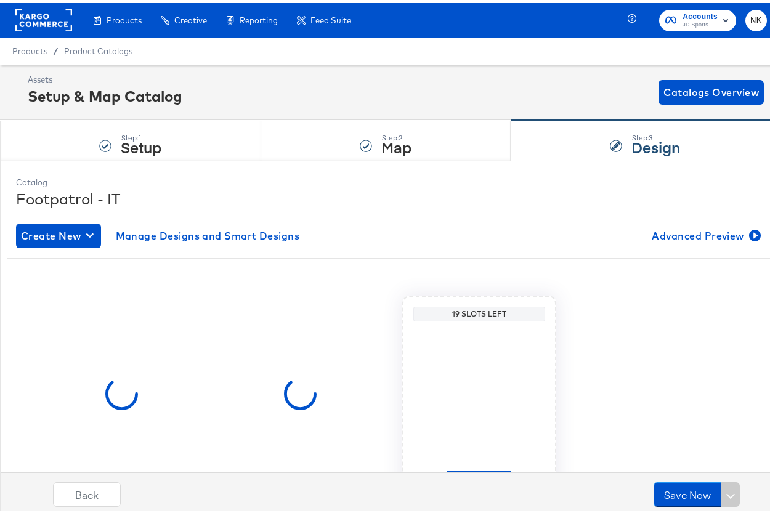
scroll to position [75, 0]
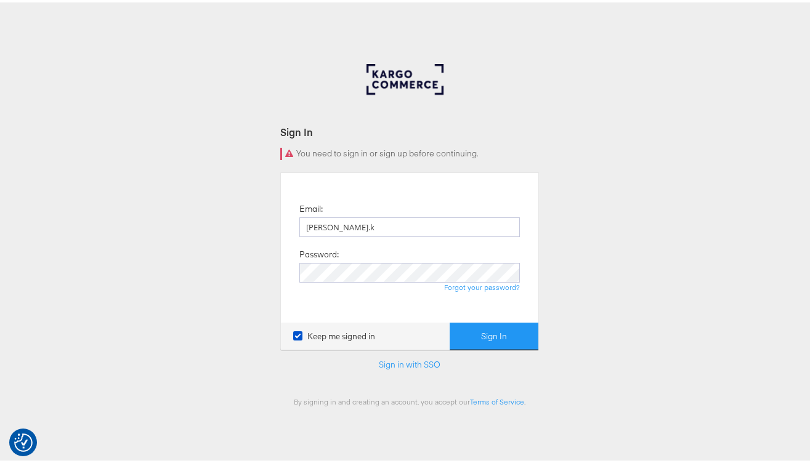
type input "[PERSON_NAME][EMAIL_ADDRESS][DOMAIN_NAME]"
click at [450, 320] on button "Sign In" at bounding box center [494, 334] width 89 height 28
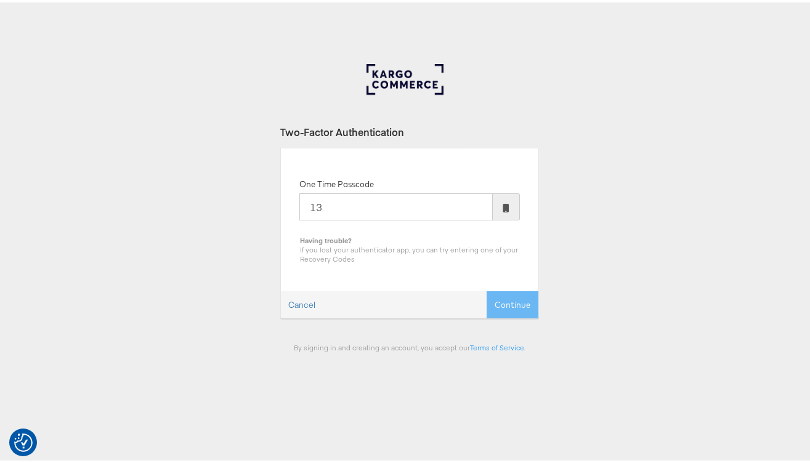
type input "1"
type input "555940"
click at [487, 289] on button "Continue" at bounding box center [513, 303] width 52 height 28
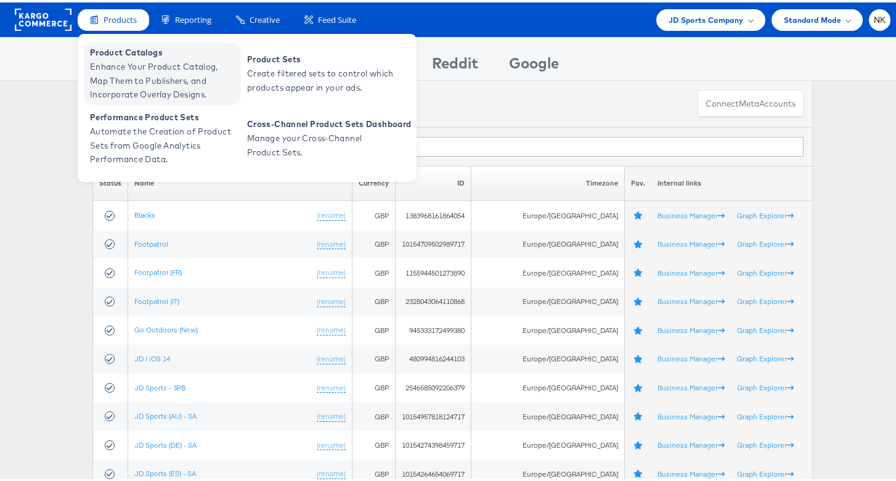
click at [128, 51] on span "Product Catalogs" at bounding box center [164, 50] width 148 height 14
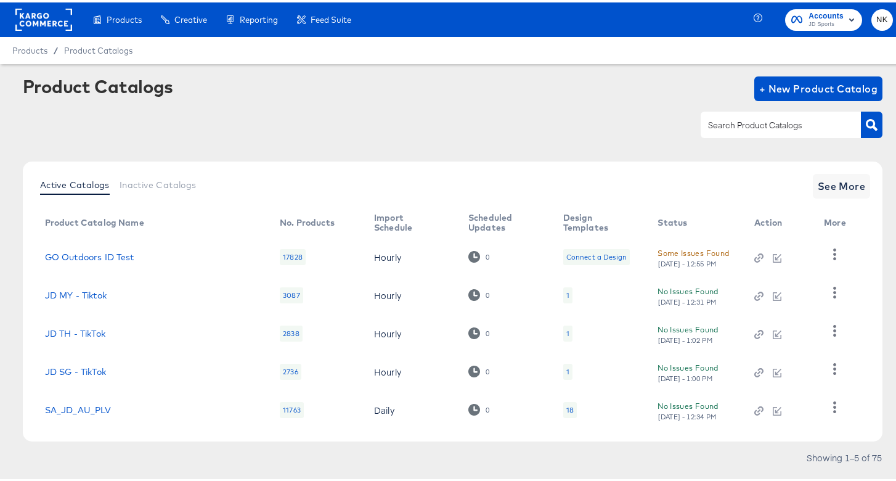
click at [37, 24] on rect at bounding box center [43, 17] width 57 height 22
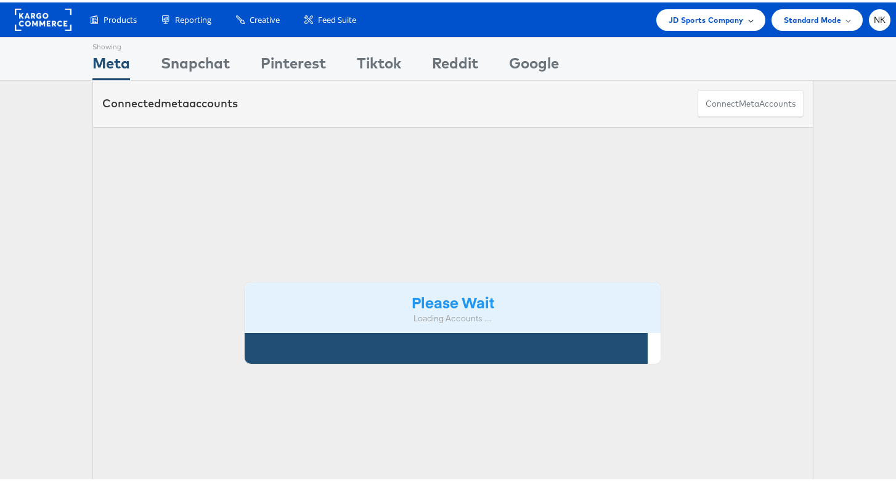
click at [656, 23] on div "JD Sports Company" at bounding box center [710, 18] width 109 height 22
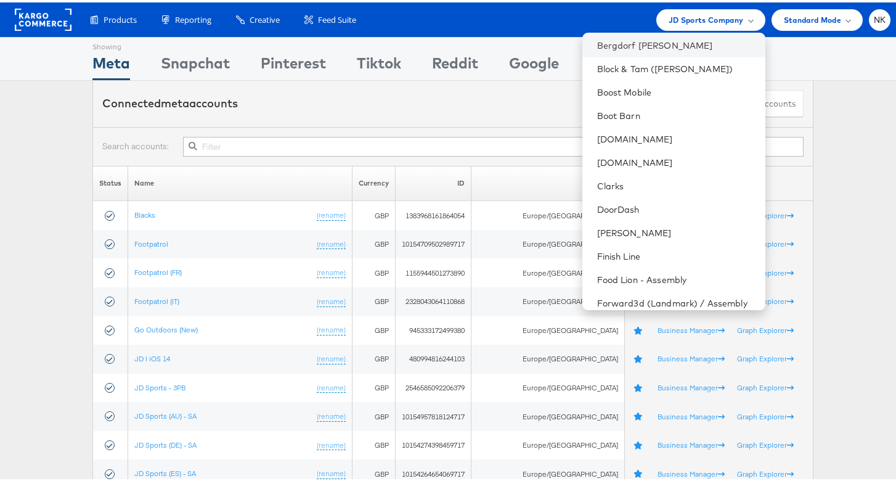
scroll to position [298, 0]
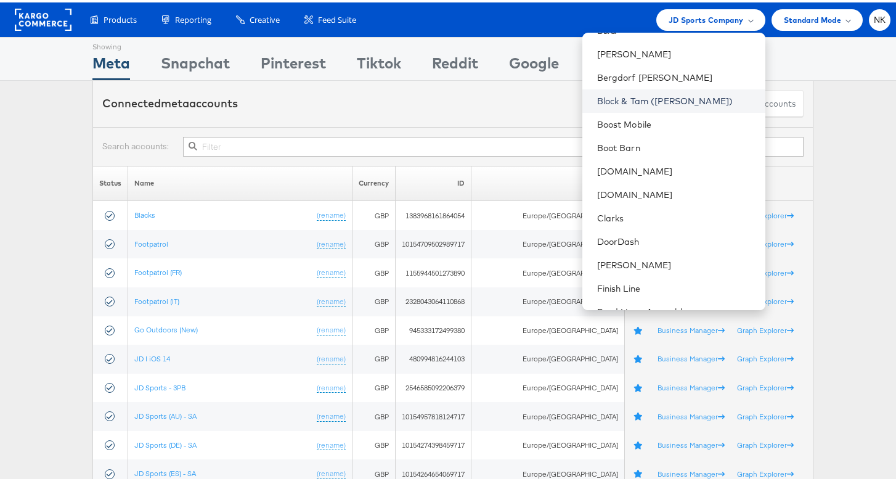
click at [636, 102] on link "Block & Tam (Veronica Beard)" at bounding box center [676, 98] width 158 height 12
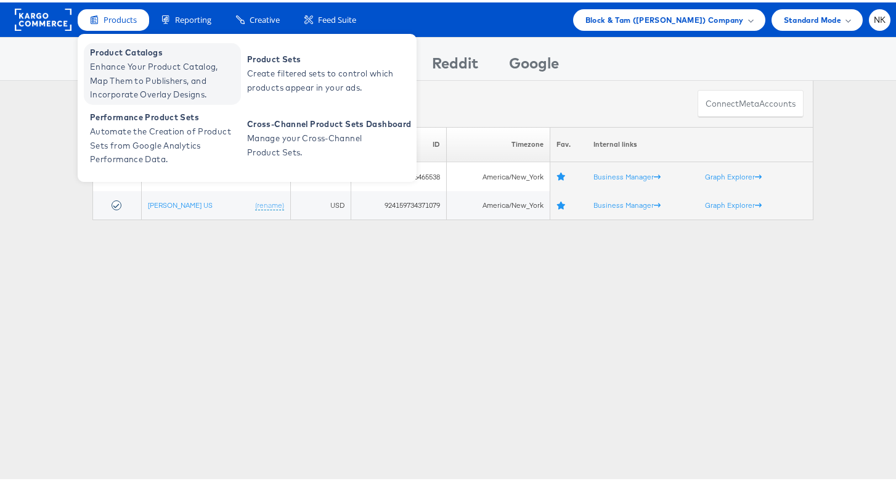
click at [119, 60] on span "Enhance Your Product Catalog, Map Them to Publishers, and Incorporate Overlay D…" at bounding box center [164, 78] width 148 height 42
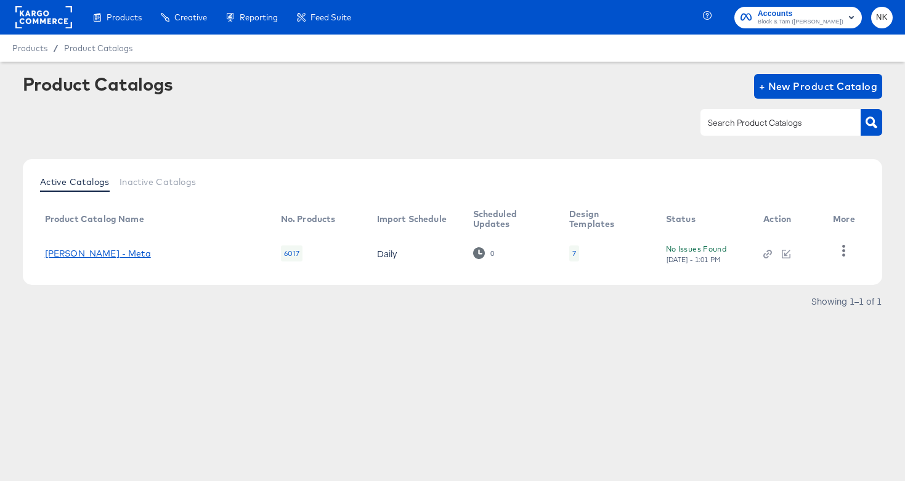
click at [108, 255] on link "[PERSON_NAME] - Meta" at bounding box center [98, 253] width 106 height 10
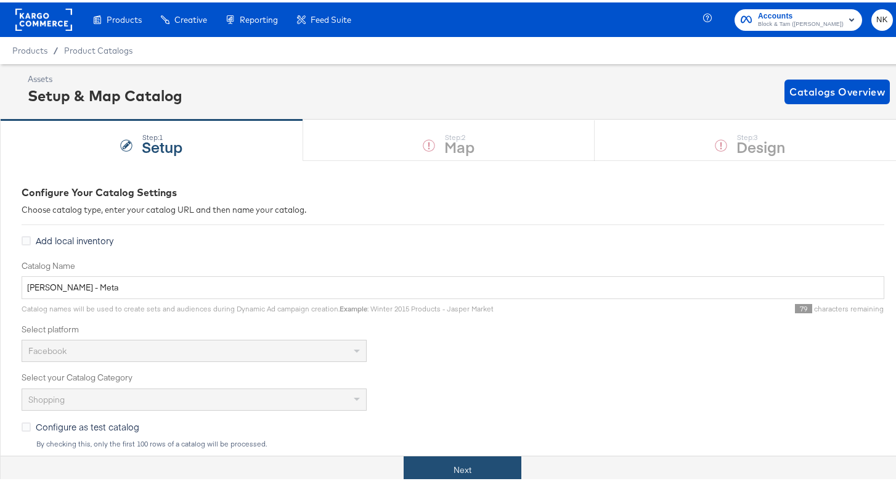
click at [467, 456] on button "Next" at bounding box center [463, 467] width 118 height 28
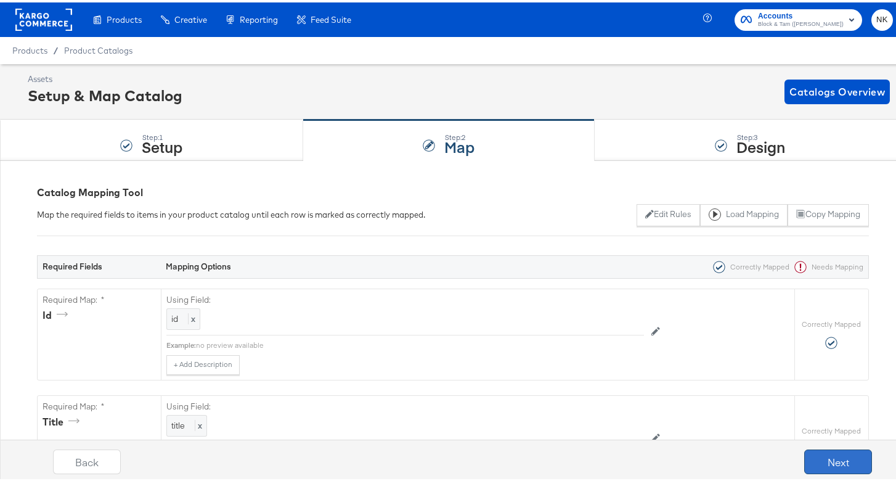
click at [808, 458] on button "Next" at bounding box center [838, 459] width 68 height 25
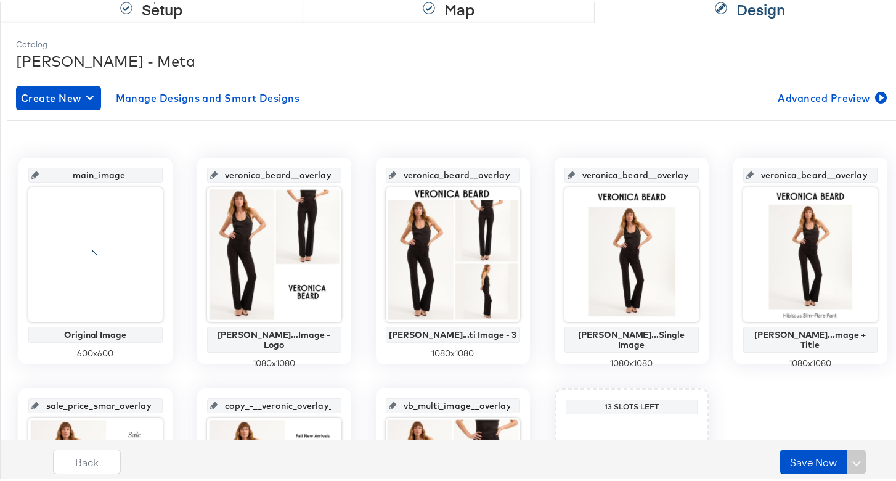
scroll to position [190, 0]
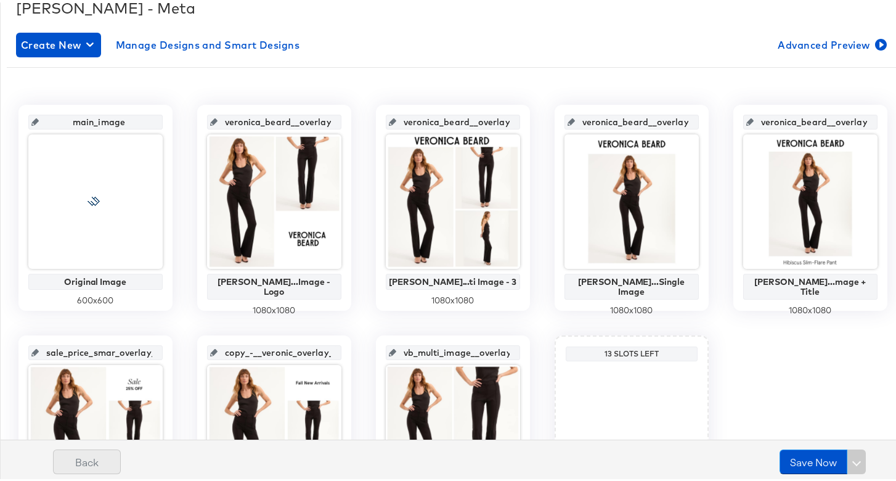
click at [69, 466] on button "Back" at bounding box center [87, 459] width 68 height 25
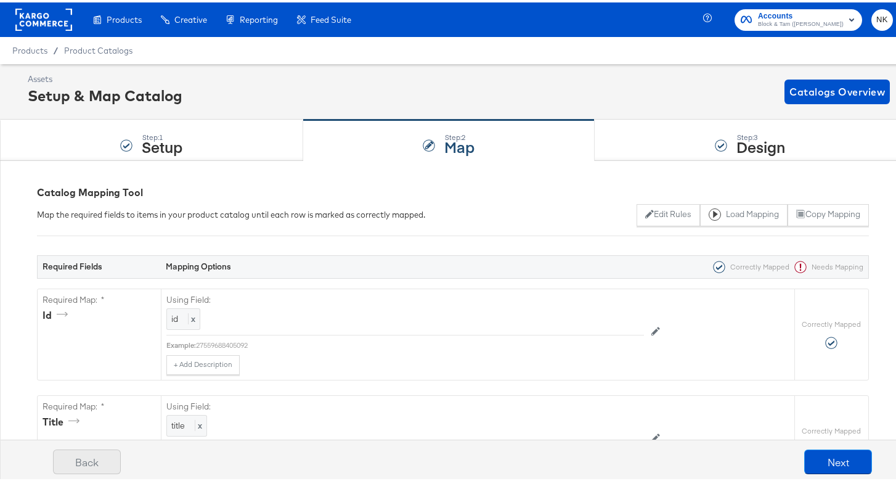
click at [113, 450] on button "Back" at bounding box center [87, 459] width 68 height 25
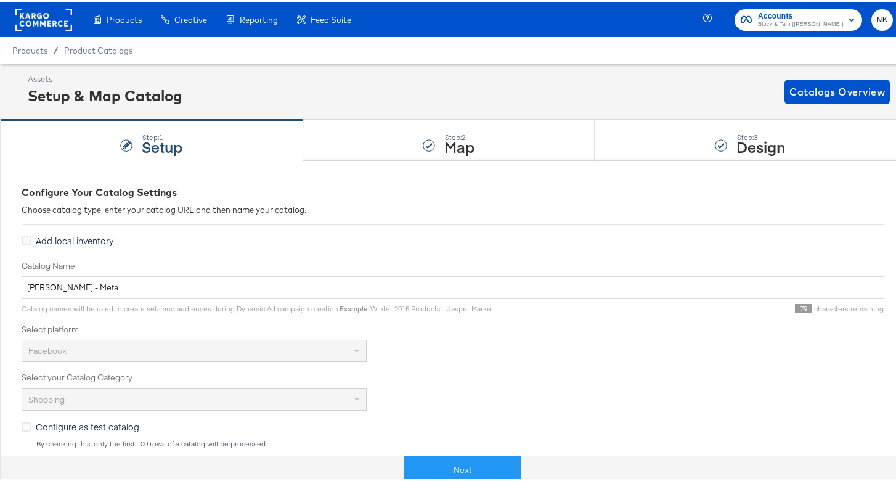
scroll to position [179, 0]
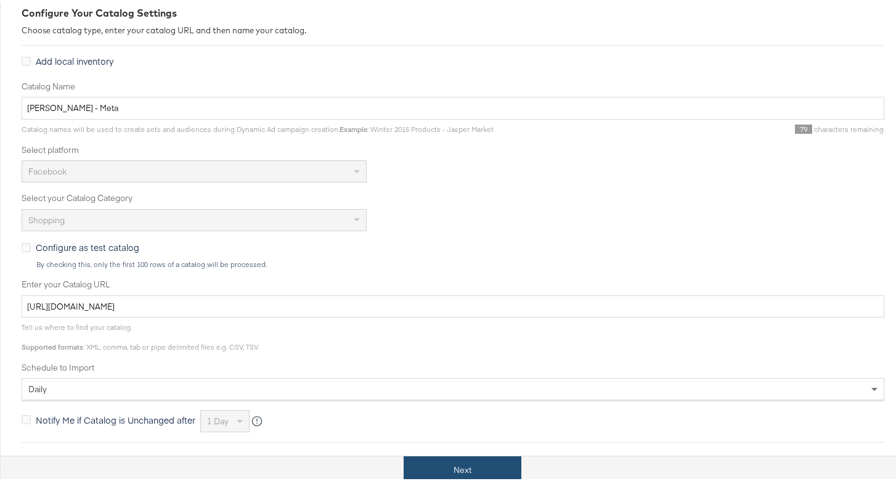
click at [478, 462] on button "Next" at bounding box center [463, 467] width 118 height 28
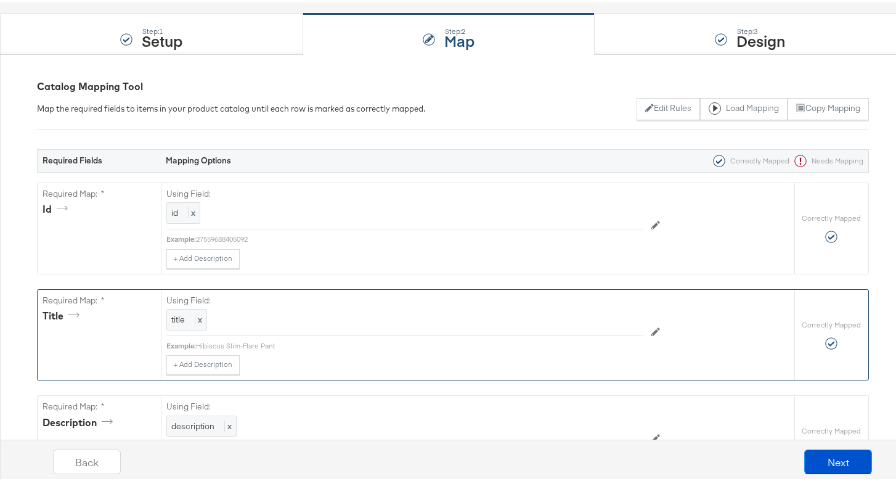
scroll to position [43, 0]
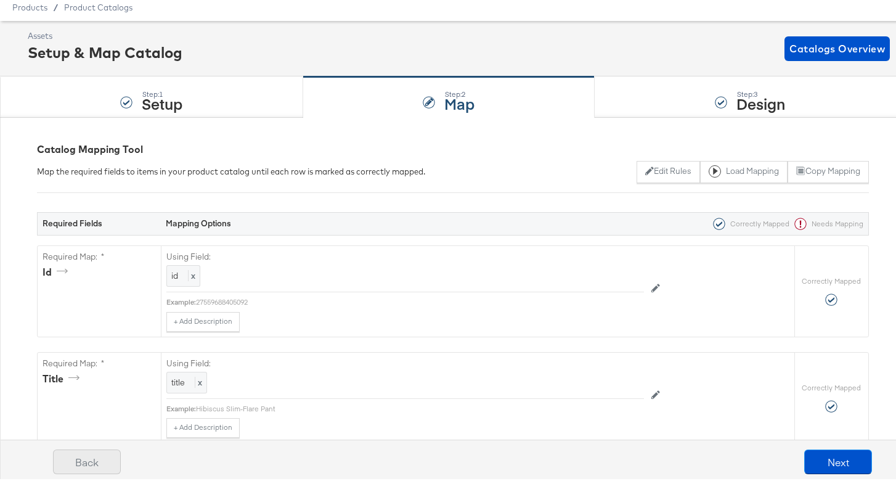
click at [113, 465] on button "Back" at bounding box center [87, 459] width 68 height 25
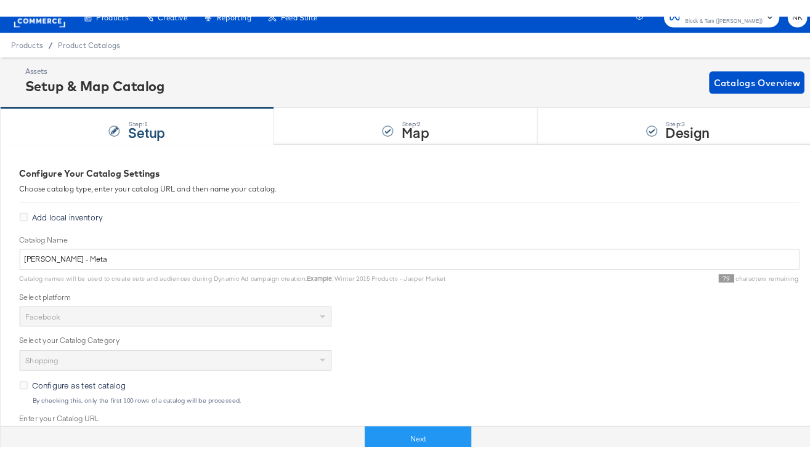
scroll to position [0, 0]
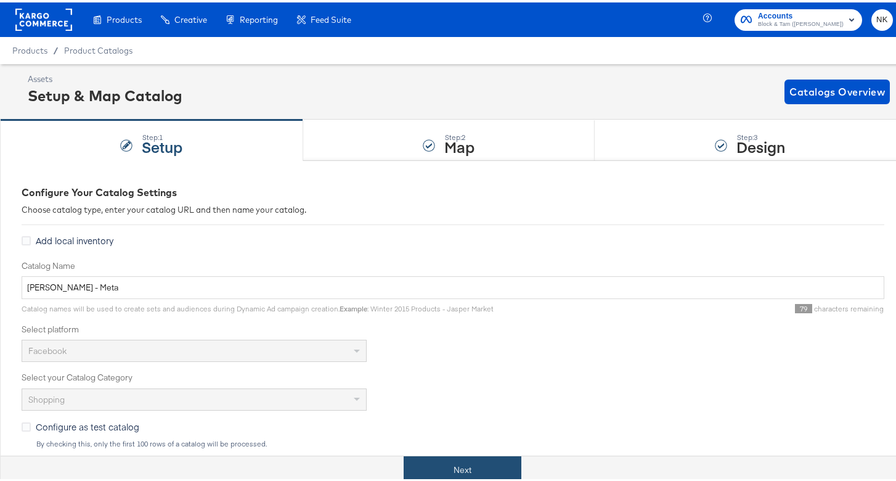
click at [471, 463] on button "Next" at bounding box center [463, 467] width 118 height 28
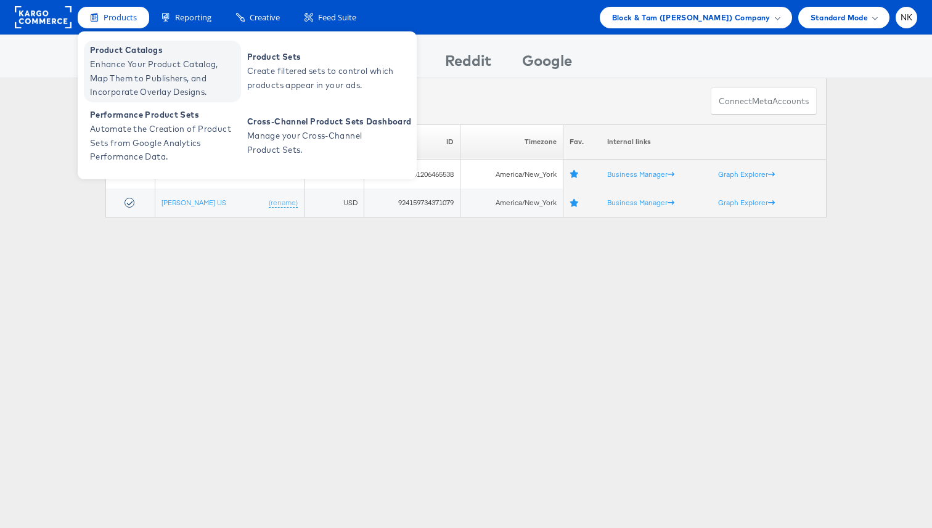
click at [132, 61] on span "Enhance Your Product Catalog, Map Them to Publishers, and Incorporate Overlay D…" at bounding box center [164, 78] width 148 height 42
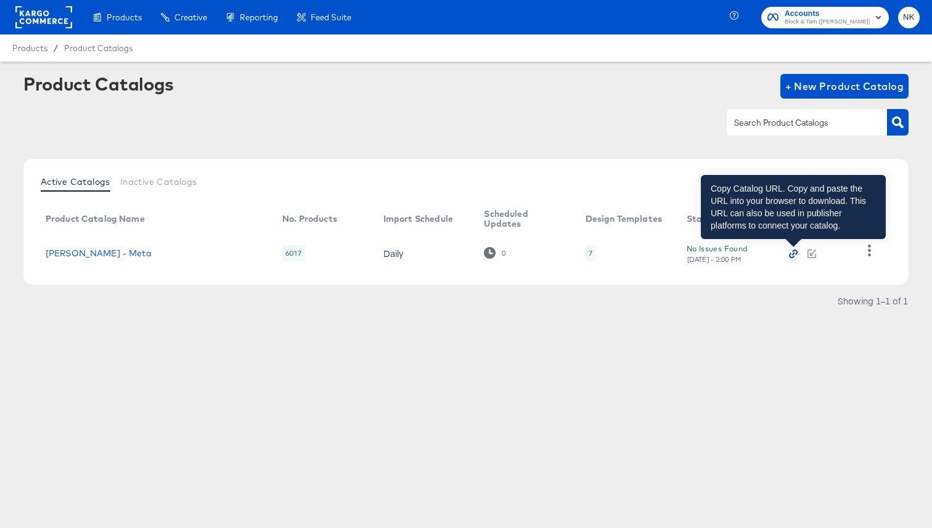
click at [792, 256] on icon "button" at bounding box center [793, 254] width 9 height 9
